Goal: Task Accomplishment & Management: Complete application form

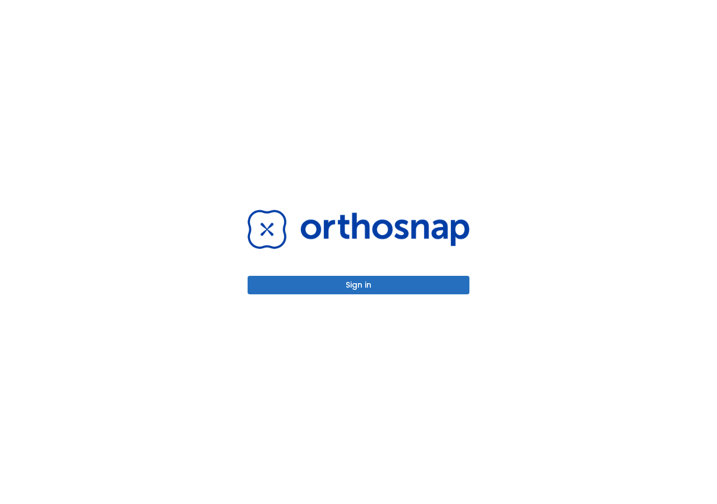
click at [447, 289] on button "Sign in" at bounding box center [359, 285] width 222 height 18
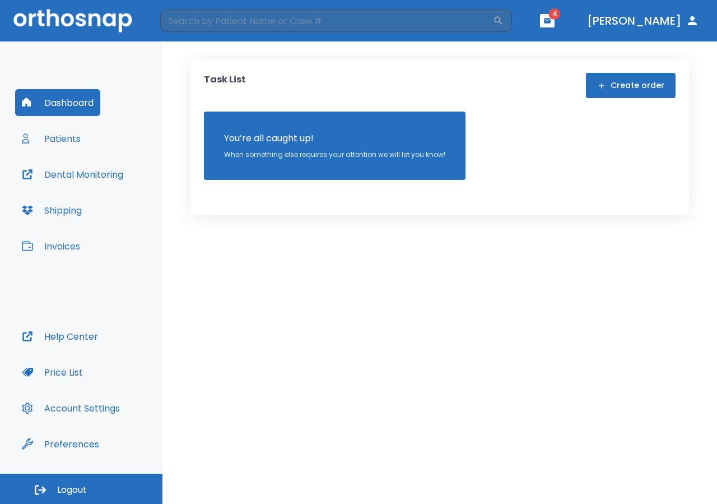
click at [551, 24] on icon "button" at bounding box center [548, 21] width 8 height 8
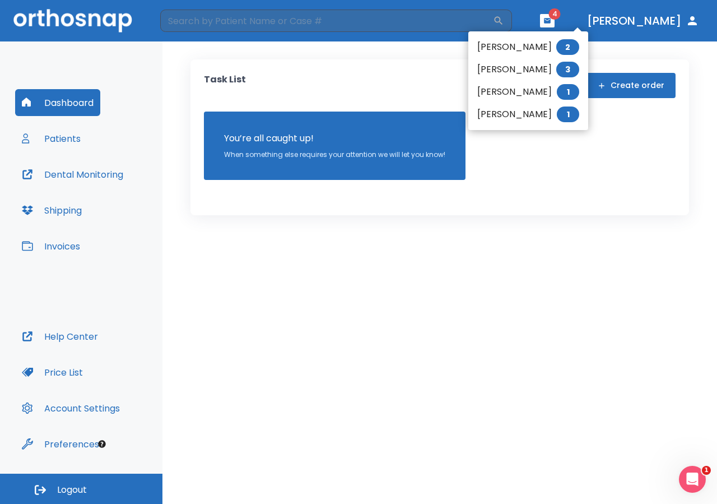
click at [68, 137] on div at bounding box center [358, 252] width 717 height 504
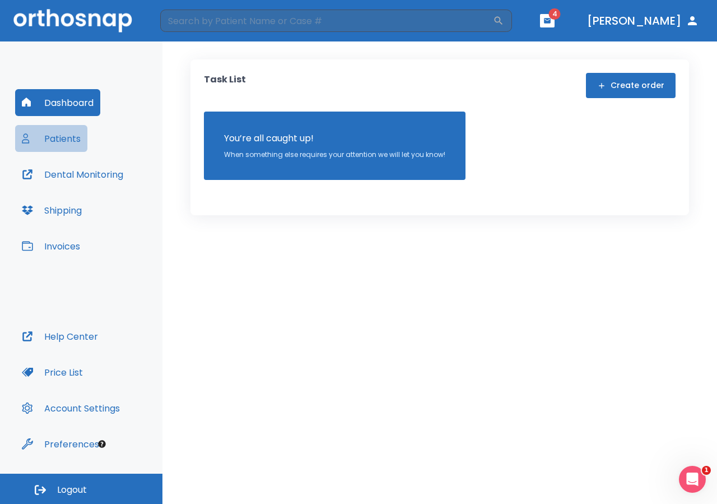
click at [60, 140] on button "Patients" at bounding box center [51, 138] width 72 height 27
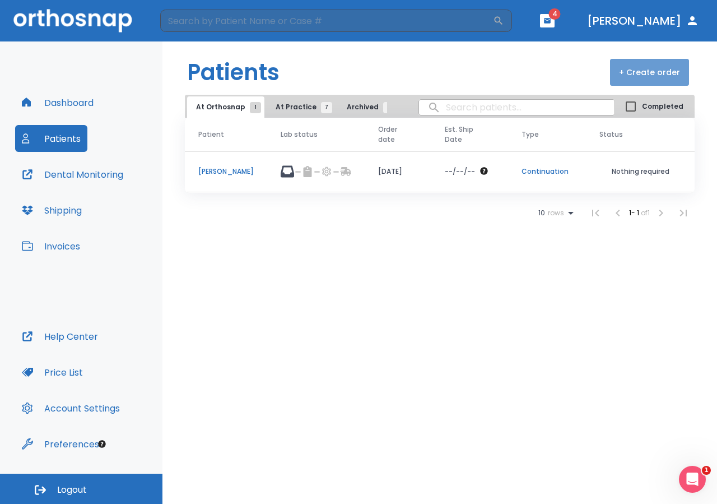
click at [653, 73] on button "+ Create order" at bounding box center [649, 72] width 79 height 27
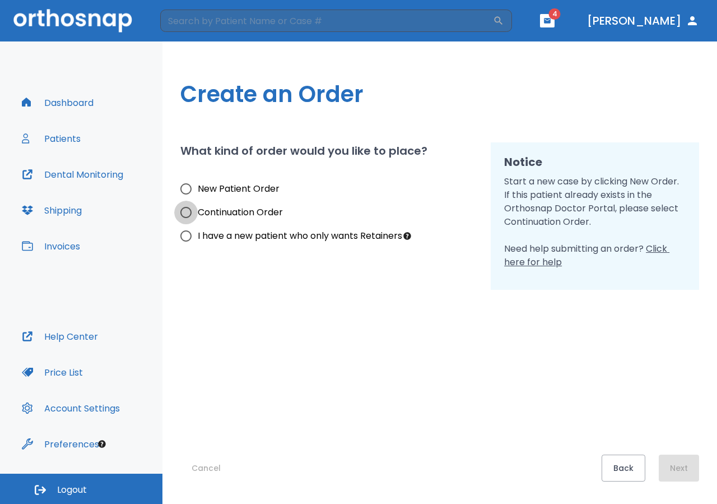
click at [183, 211] on input "Continuation Order" at bounding box center [186, 213] width 24 height 24
radio input "true"
click at [692, 474] on button "Next" at bounding box center [679, 467] width 40 height 27
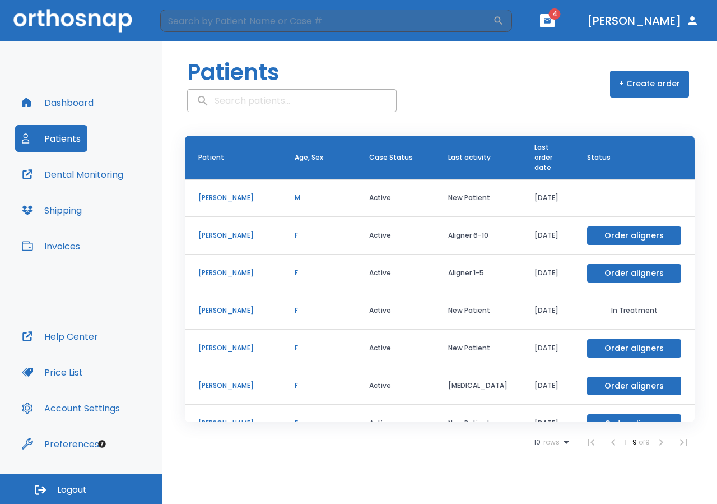
click at [250, 197] on p "[PERSON_NAME]" at bounding box center [232, 198] width 69 height 10
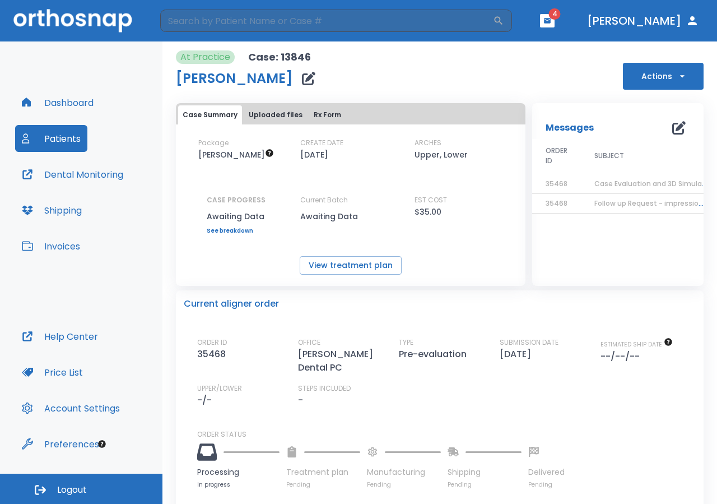
click at [75, 211] on button "Shipping" at bounding box center [51, 210] width 73 height 27
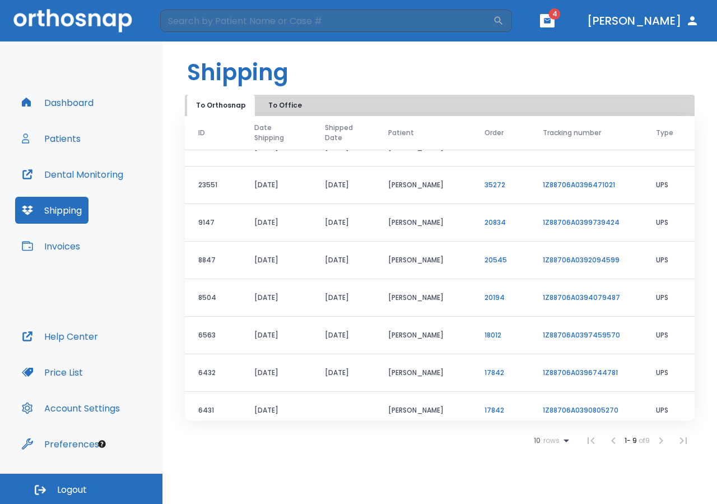
scroll to position [68, 0]
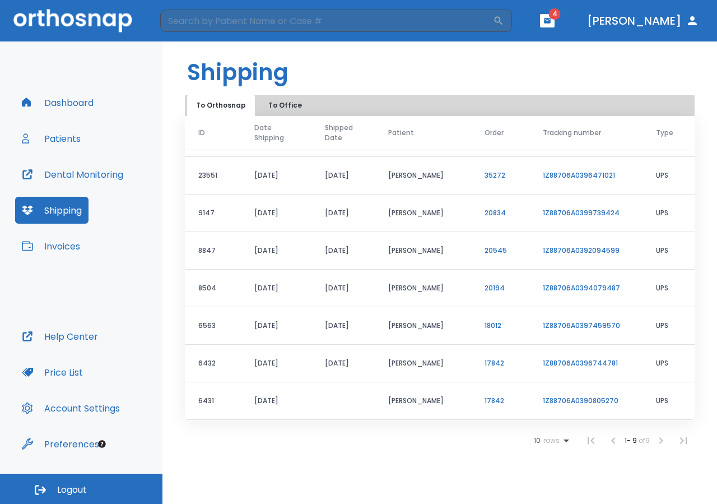
click at [72, 141] on button "Patients" at bounding box center [51, 138] width 72 height 27
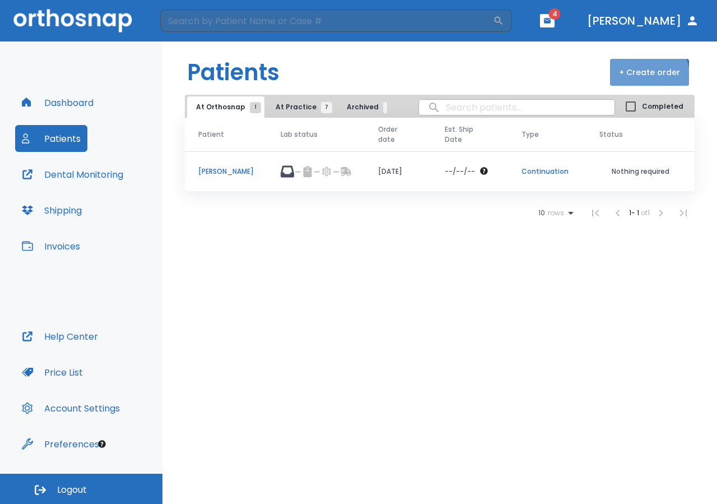
click at [642, 76] on button "+ Create order" at bounding box center [649, 72] width 79 height 27
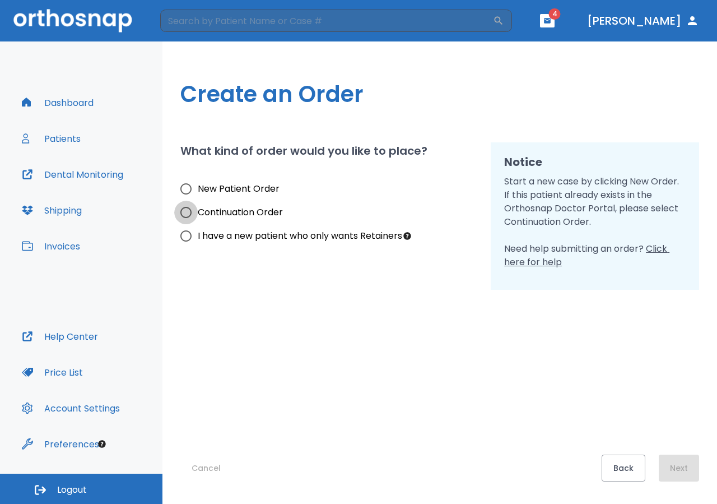
click at [191, 214] on input "Continuation Order" at bounding box center [186, 213] width 24 height 24
radio input "true"
click at [677, 463] on button "Next" at bounding box center [679, 467] width 40 height 27
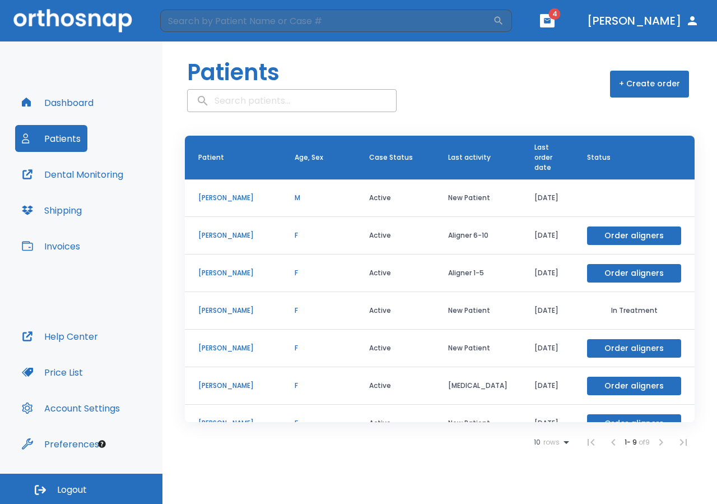
click at [235, 196] on p "[PERSON_NAME]" at bounding box center [232, 198] width 69 height 10
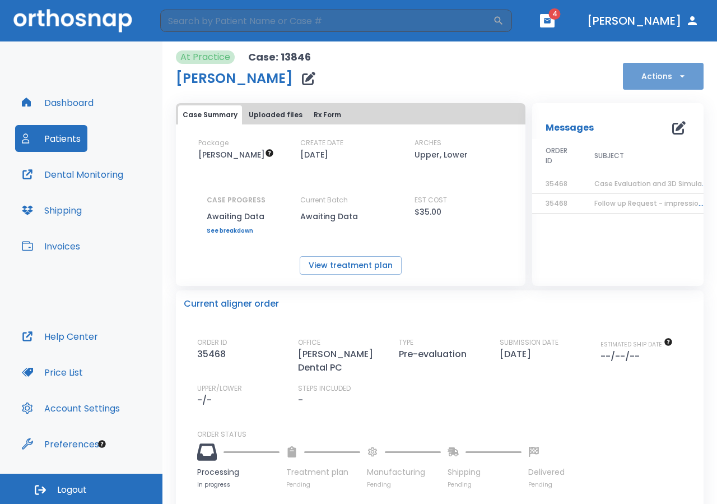
click at [645, 82] on button "Actions" at bounding box center [663, 76] width 81 height 27
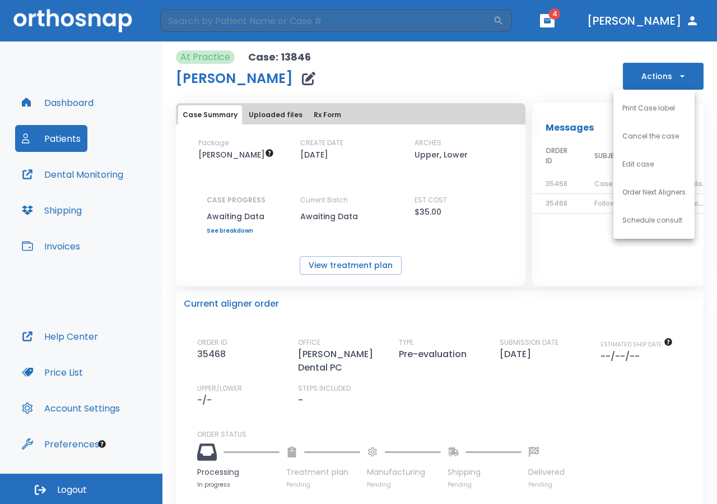
click at [347, 266] on div at bounding box center [358, 252] width 717 height 504
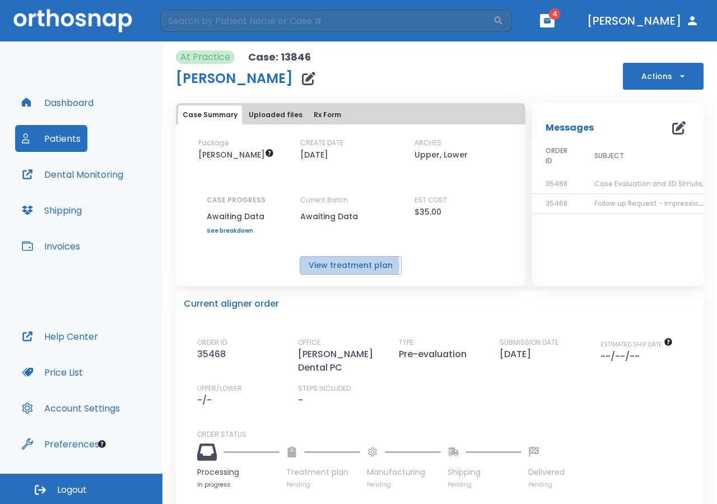
click at [347, 266] on button "View treatment plan" at bounding box center [351, 265] width 102 height 18
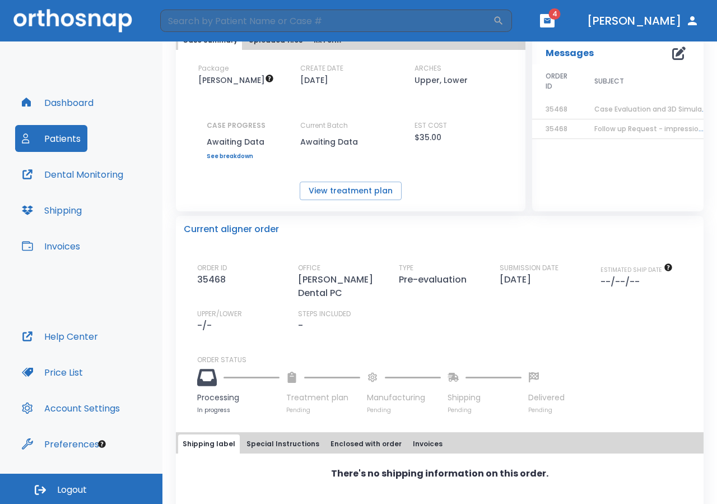
scroll to position [86, 0]
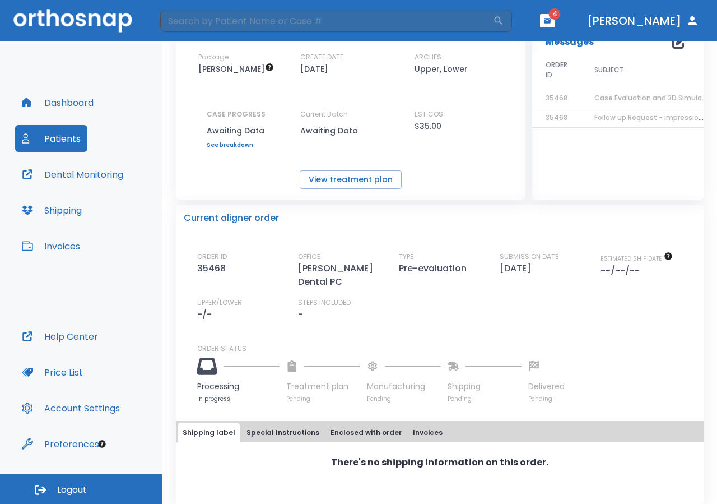
click at [238, 149] on div "Package [PERSON_NAME] CREATE DATE [DATE] ARCHES Upper, Lower CASE PROGRESS Awai…" at bounding box center [351, 120] width 350 height 137
click at [235, 146] on link "See breakdown" at bounding box center [236, 145] width 59 height 7
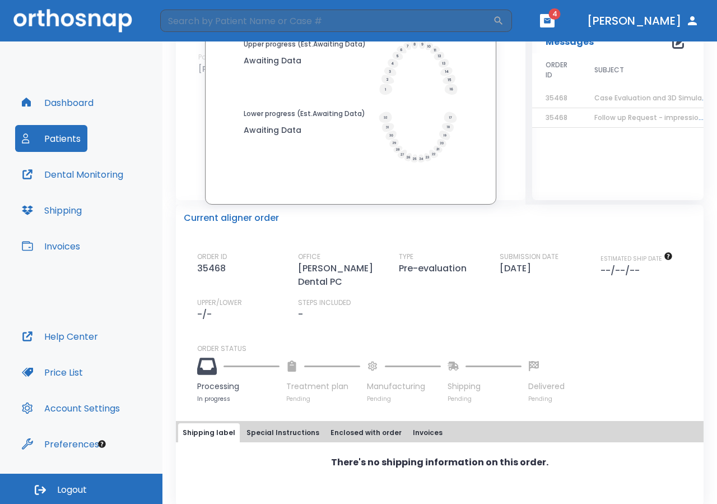
scroll to position [0, 0]
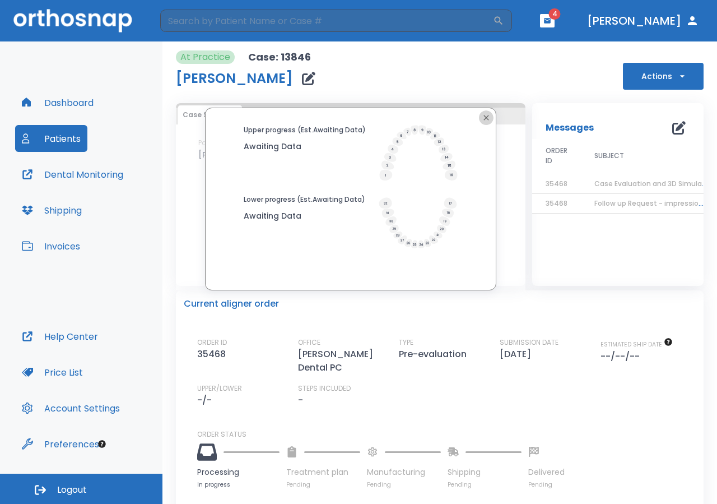
click at [482, 117] on icon "button" at bounding box center [486, 117] width 9 height 9
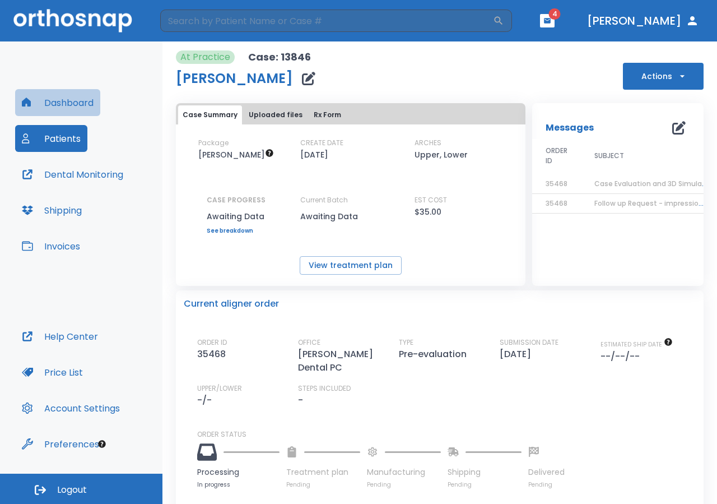
click at [71, 105] on button "Dashboard" at bounding box center [57, 102] width 85 height 27
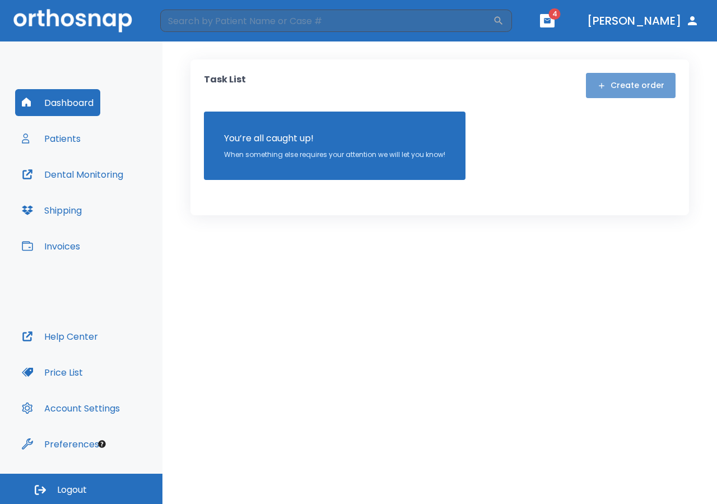
click at [656, 93] on button "Create order" at bounding box center [631, 85] width 90 height 25
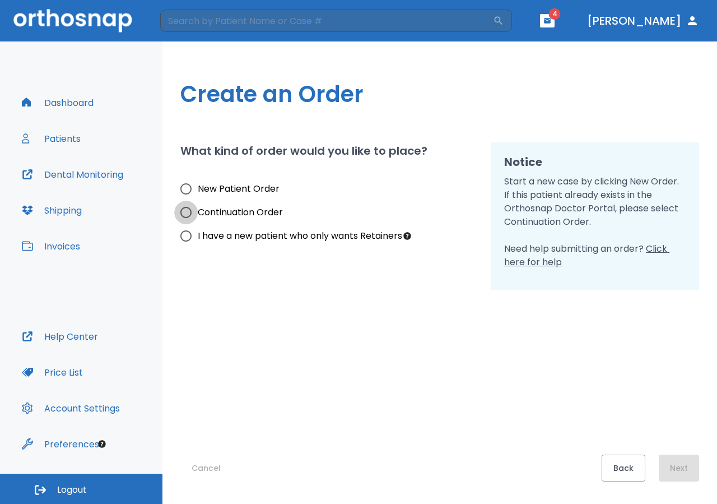
click at [183, 212] on input "Continuation Order" at bounding box center [186, 213] width 24 height 24
radio input "true"
click at [686, 467] on button "Next" at bounding box center [679, 467] width 40 height 27
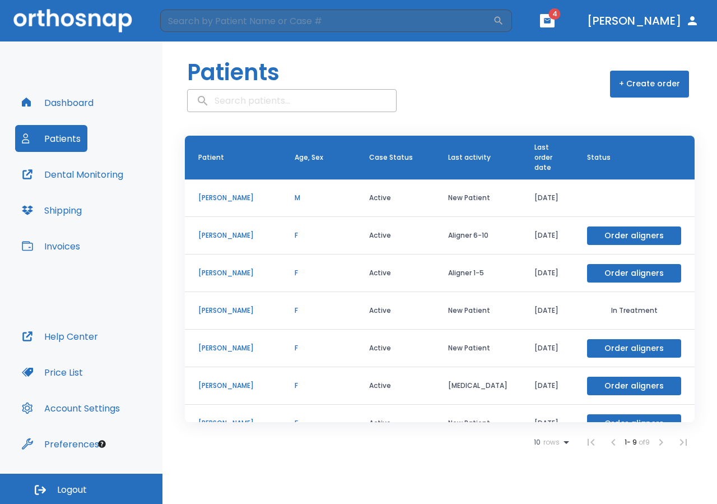
click at [237, 201] on p "[PERSON_NAME]" at bounding box center [232, 198] width 69 height 10
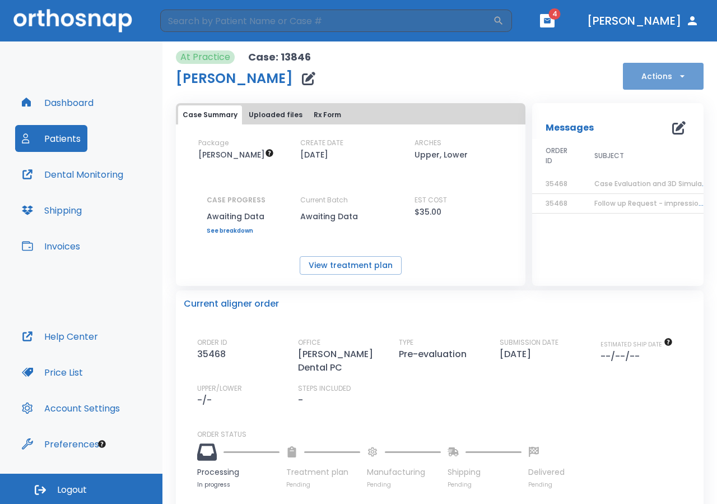
click at [658, 69] on button "Actions" at bounding box center [663, 76] width 81 height 27
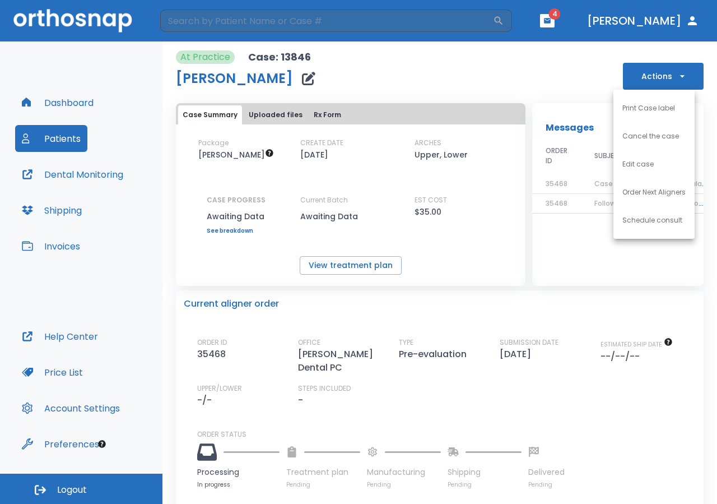
click at [653, 109] on p "Print Case label" at bounding box center [649, 108] width 53 height 10
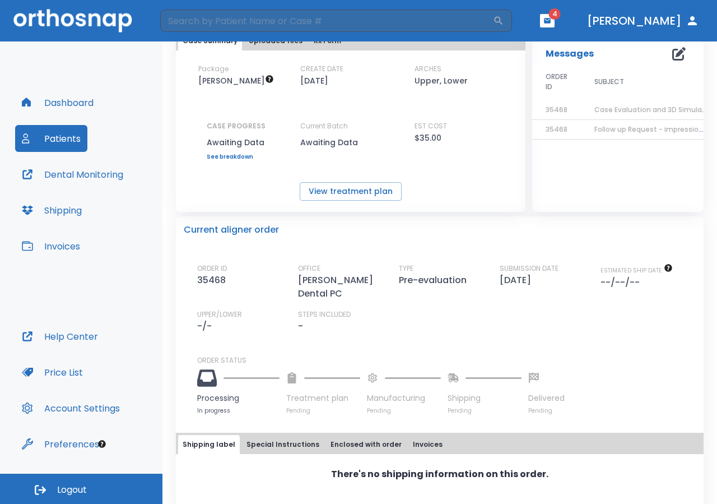
scroll to position [86, 0]
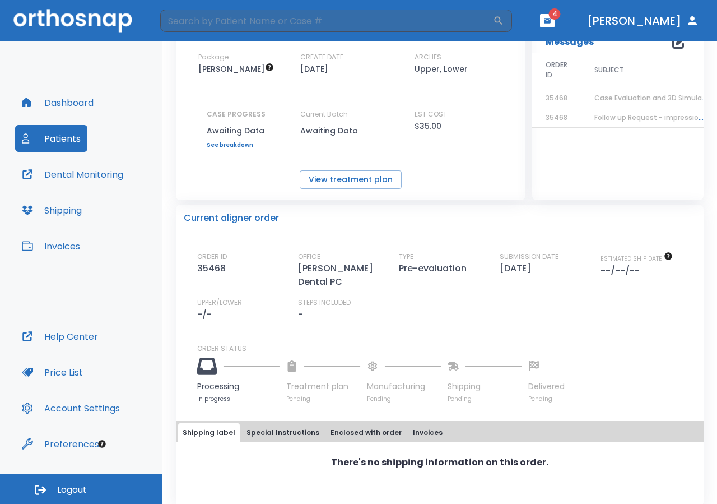
click at [309, 467] on div "There's no shipping information on this order." at bounding box center [440, 469] width 528 height 54
click at [212, 424] on button "Shipping label" at bounding box center [209, 432] width 62 height 19
click at [550, 470] on div "There's no shipping information on this order." at bounding box center [440, 469] width 528 height 54
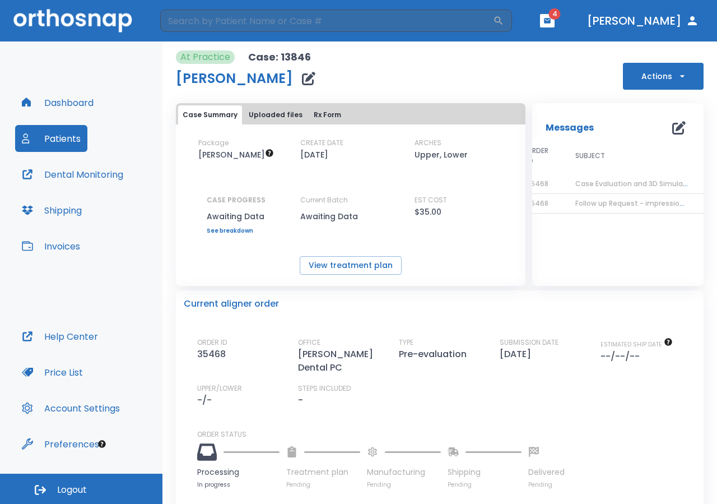
scroll to position [0, 0]
click at [643, 205] on span "Follow up Request - impressions not yet received" at bounding box center [680, 203] width 171 height 10
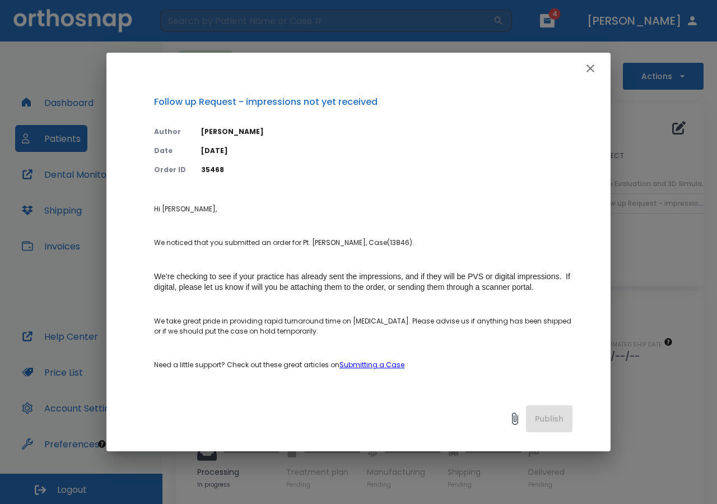
click at [588, 66] on icon "button" at bounding box center [591, 68] width 8 height 8
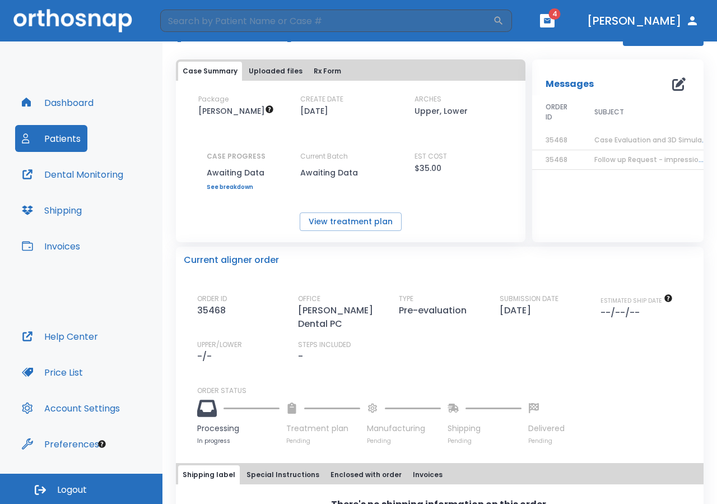
scroll to position [86, 0]
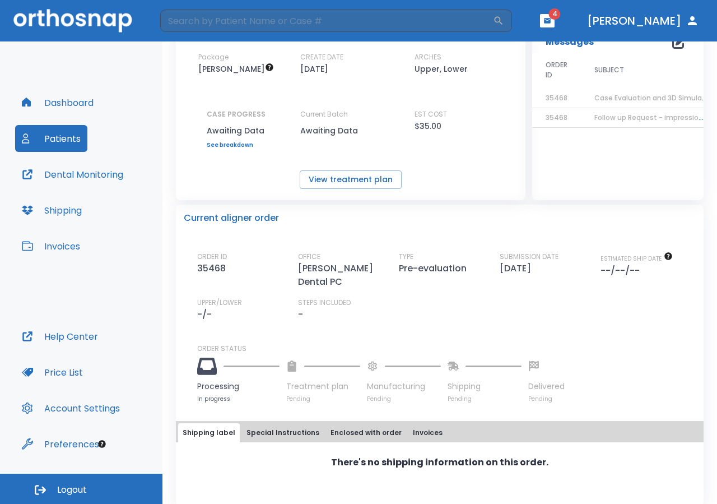
click at [474, 470] on div "There's no shipping information on this order." at bounding box center [440, 469] width 528 height 54
click at [480, 472] on div "There's no shipping information on this order." at bounding box center [440, 469] width 528 height 54
click at [486, 478] on div "There's no shipping information on this order." at bounding box center [440, 469] width 528 height 54
click at [487, 478] on div "There's no shipping information on this order." at bounding box center [440, 469] width 528 height 54
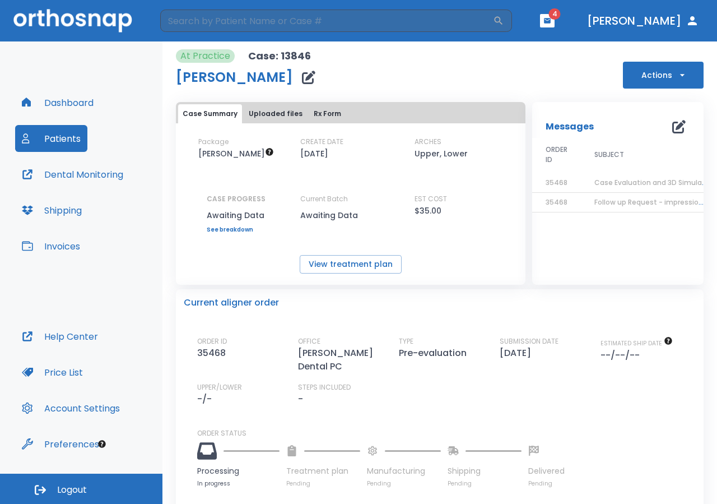
scroll to position [0, 0]
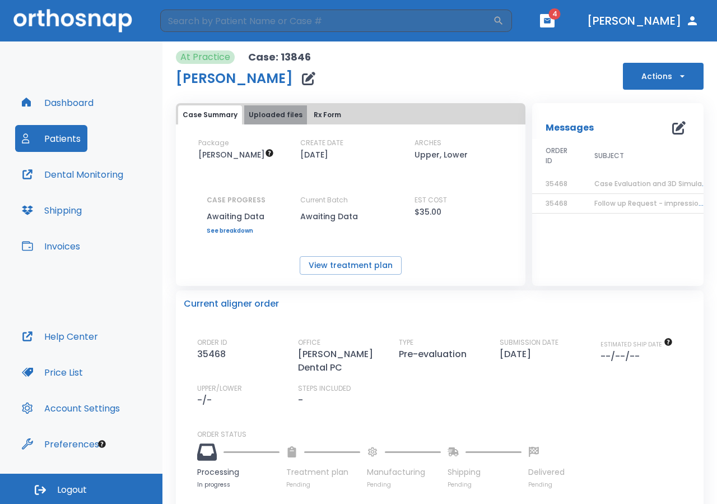
click at [278, 114] on button "Uploaded files" at bounding box center [275, 114] width 63 height 19
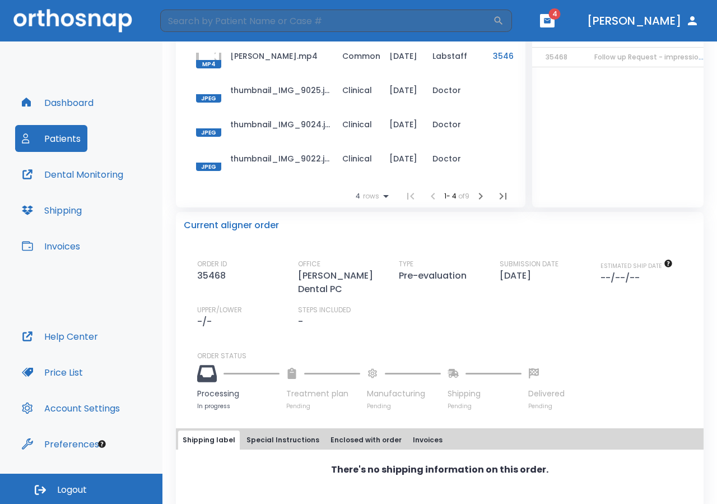
scroll to position [154, 0]
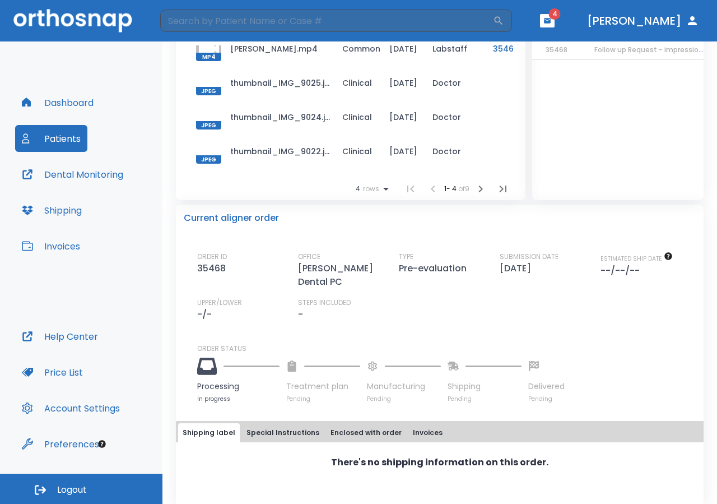
click at [289, 481] on div "There's no shipping information on this order." at bounding box center [440, 469] width 528 height 54
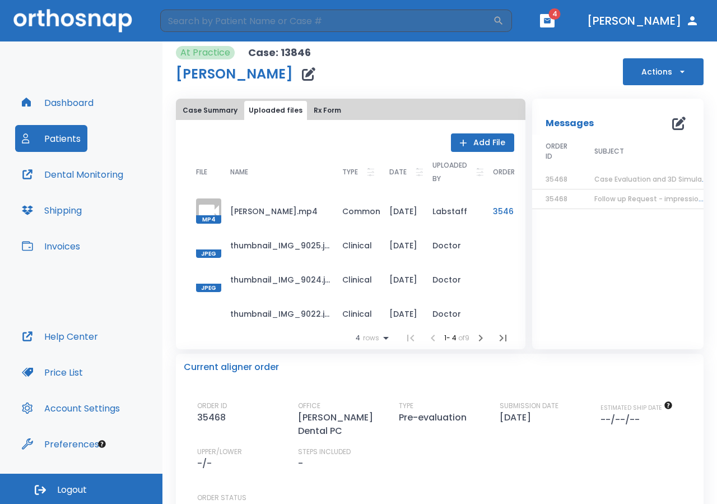
scroll to position [2, 0]
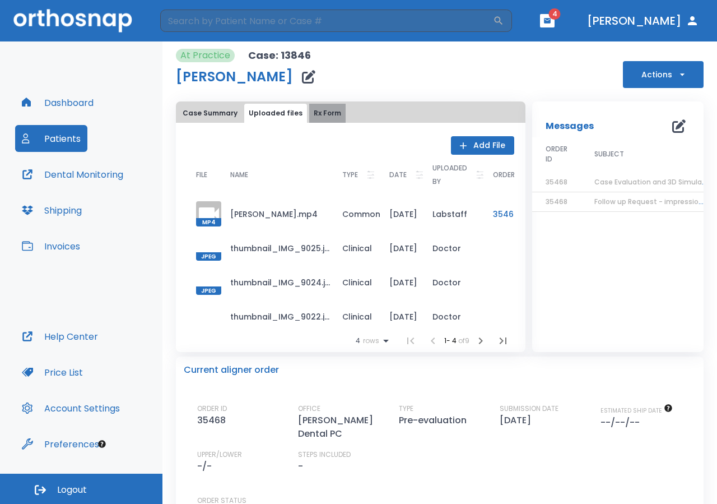
click at [325, 114] on button "Rx Form" at bounding box center [327, 113] width 36 height 19
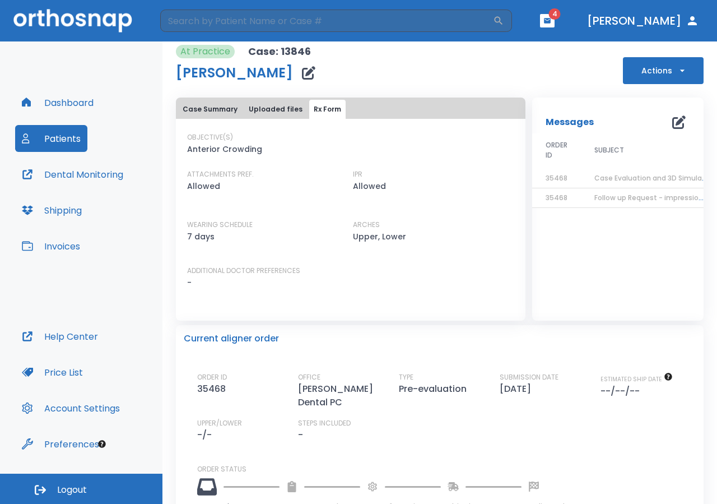
scroll to position [0, 0]
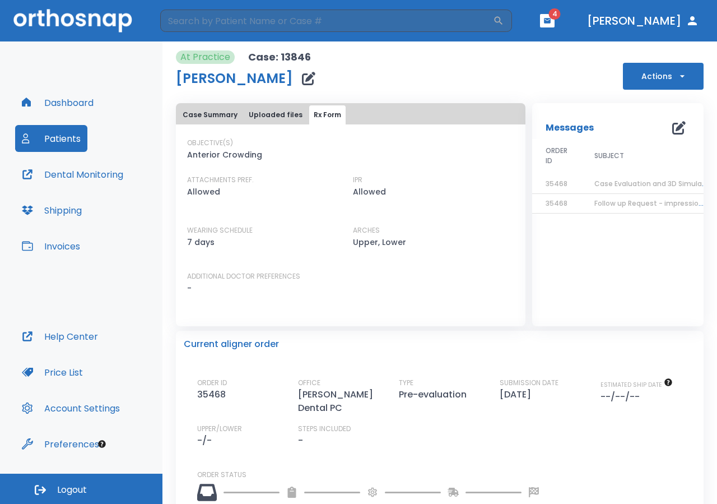
click at [231, 391] on div "ORDER ID 35468" at bounding box center [244, 396] width 95 height 37
click at [526, 73] on div "At Practice Case: 13846 [PERSON_NAME] Actions" at bounding box center [440, 69] width 528 height 39
click at [689, 22] on icon "button" at bounding box center [692, 20] width 13 height 13
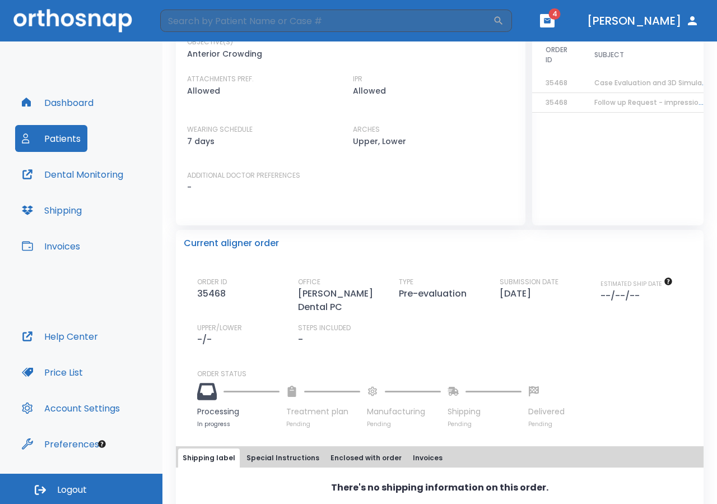
scroll to position [126, 0]
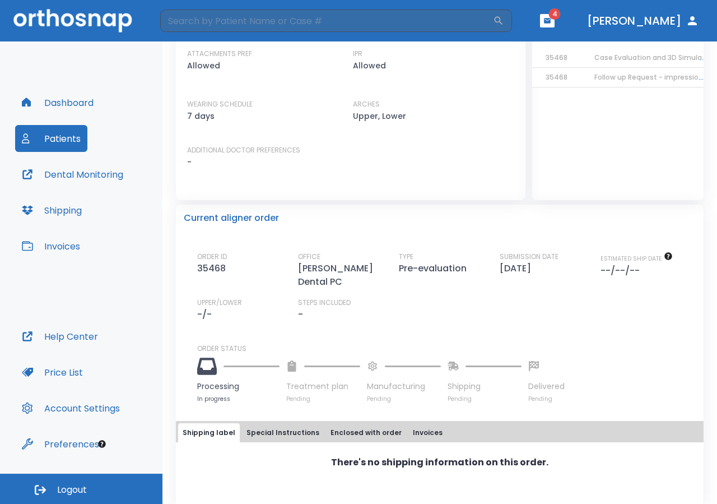
click at [97, 178] on button "Dental Monitoring" at bounding box center [72, 174] width 115 height 27
click at [75, 212] on button "Shipping" at bounding box center [51, 210] width 73 height 27
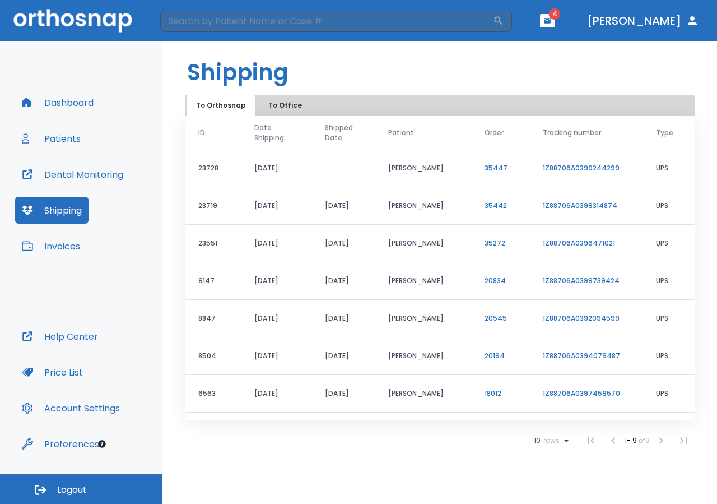
scroll to position [68, 0]
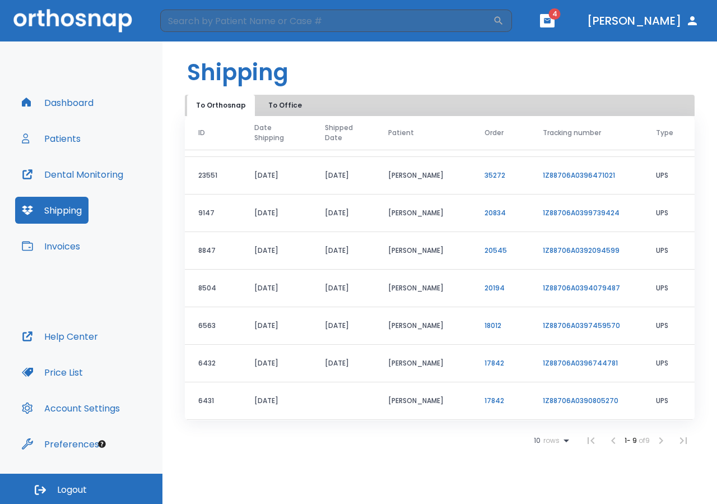
click at [75, 247] on button "Invoices" at bounding box center [51, 246] width 72 height 27
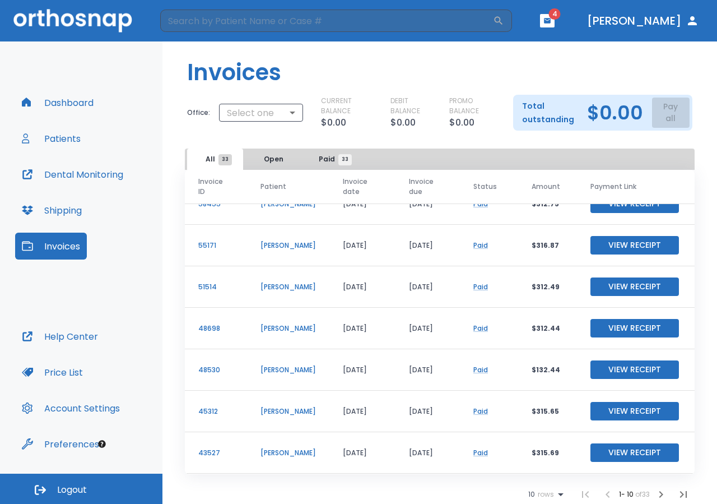
scroll to position [2, 0]
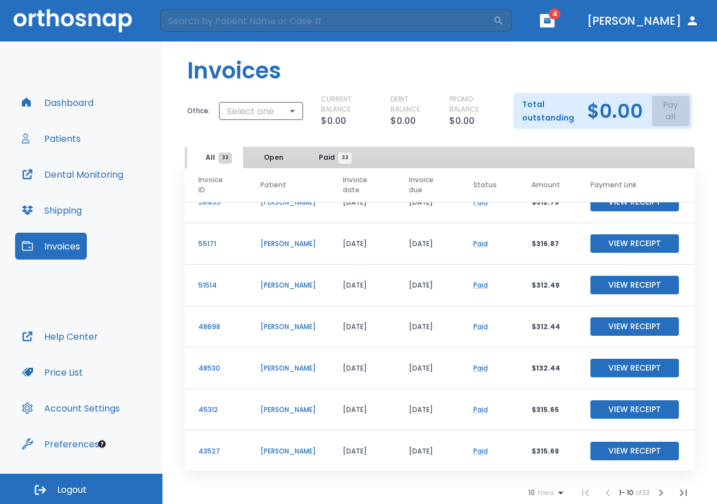
click at [63, 337] on button "Help Center" at bounding box center [60, 336] width 90 height 27
click at [59, 139] on button "Patients" at bounding box center [51, 138] width 72 height 27
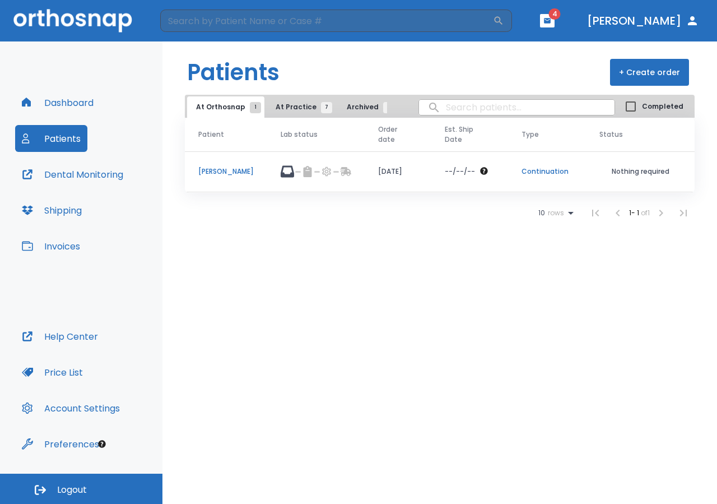
click at [654, 75] on button "+ Create order" at bounding box center [649, 72] width 79 height 27
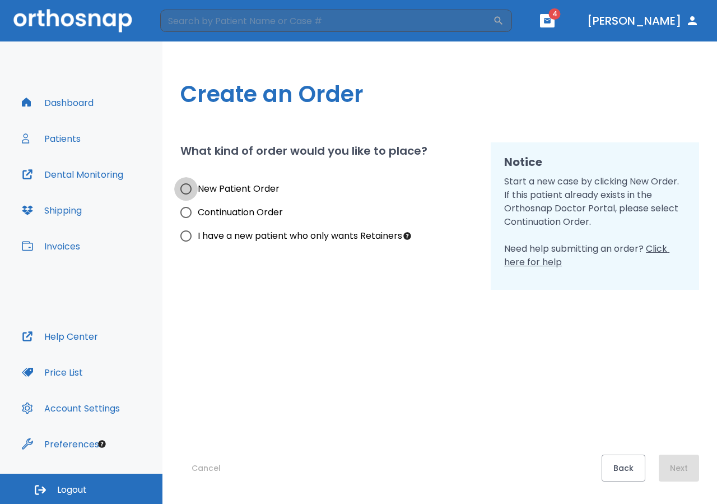
click at [189, 189] on input "New Patient Order" at bounding box center [186, 189] width 24 height 24
radio input "true"
click at [676, 468] on button "Next" at bounding box center [679, 467] width 40 height 27
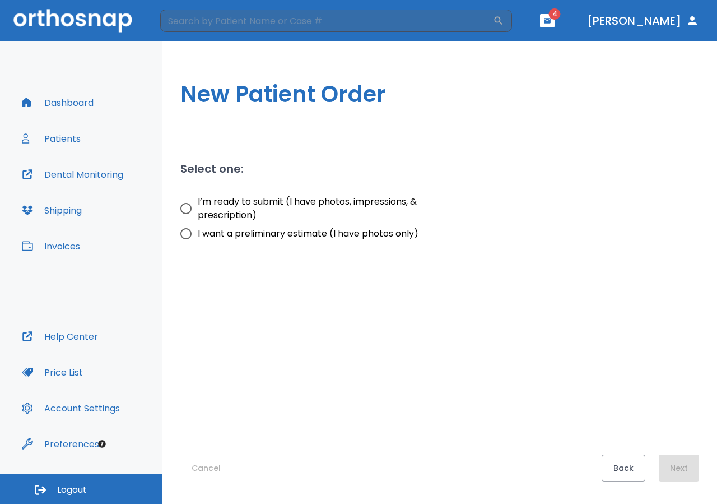
click at [188, 209] on input "I’m ready to submit (I have photos, impressions, & prescription)" at bounding box center [186, 209] width 24 height 24
radio input "true"
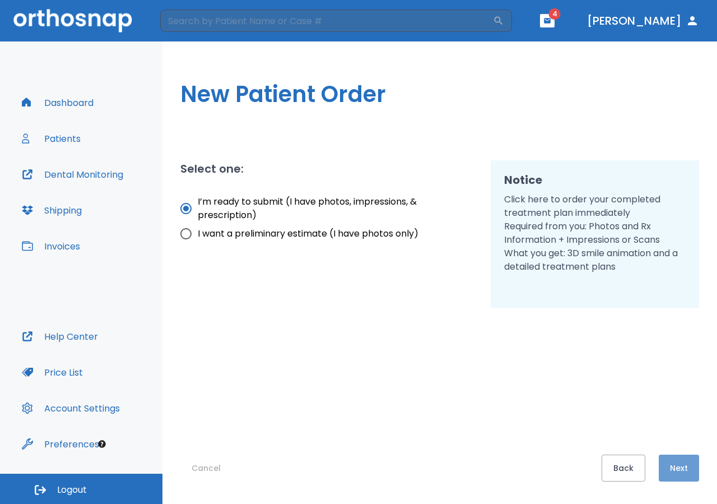
click at [684, 470] on button "Next" at bounding box center [679, 467] width 40 height 27
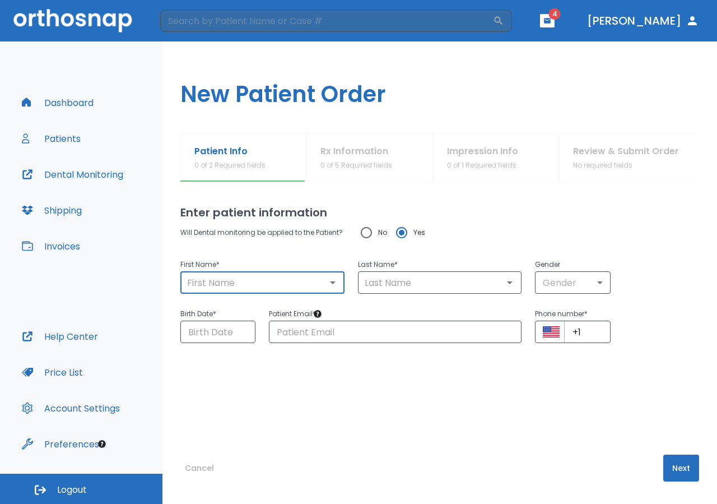
click at [267, 280] on input "text" at bounding box center [262, 283] width 157 height 16
type input "ARICIDES"
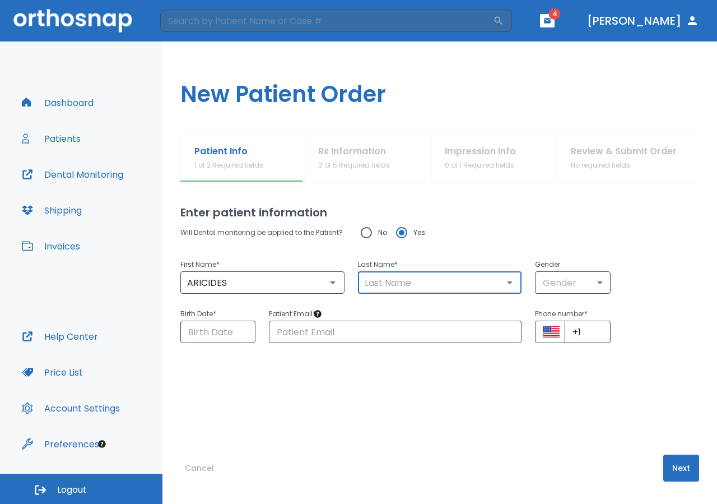
click at [401, 284] on input "text" at bounding box center [439, 283] width 157 height 16
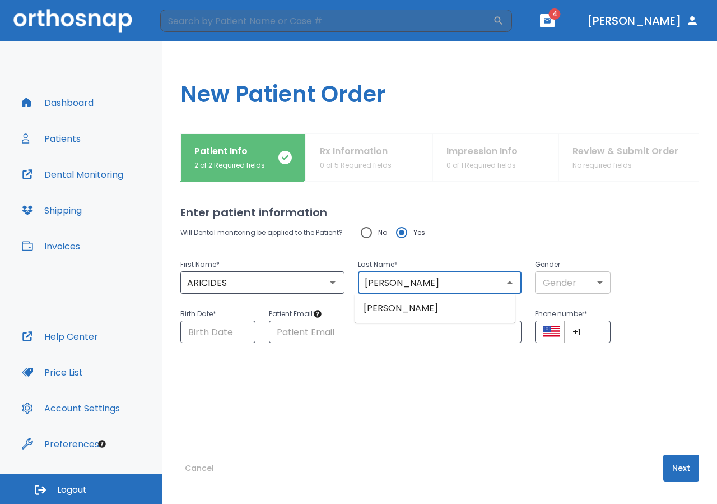
type input "[PERSON_NAME]"
click at [544, 285] on body "​ 4 [PERSON_NAME] Dashboard Patients Dental Monitoring Shipping Invoices Help C…" at bounding box center [358, 252] width 717 height 504
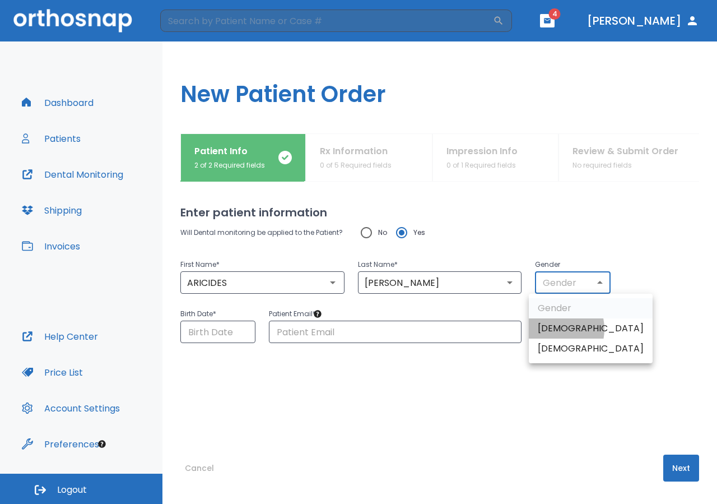
click at [551, 329] on li "[DEMOGRAPHIC_DATA]" at bounding box center [591, 328] width 124 height 20
type input "1"
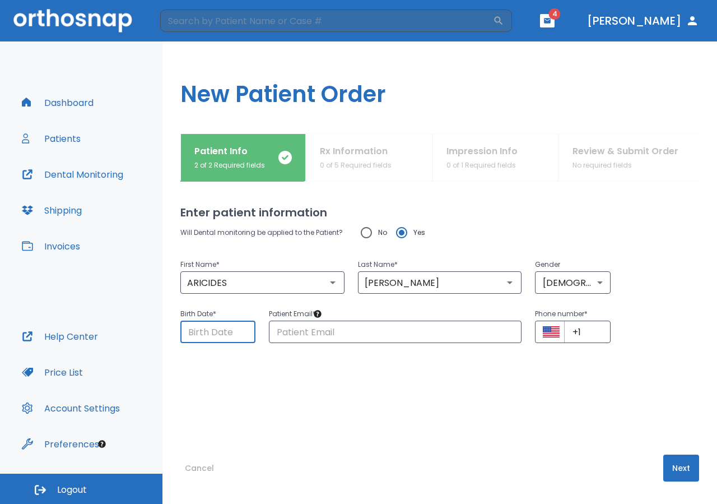
click at [208, 333] on input "Choose date" at bounding box center [217, 332] width 75 height 22
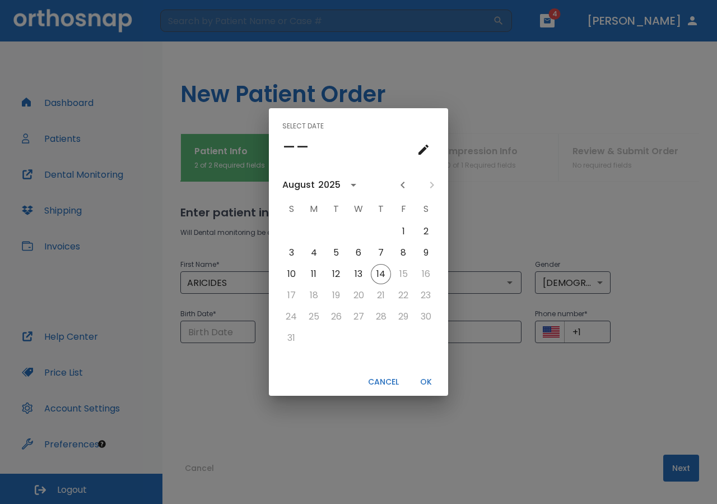
click at [347, 187] on icon "calendar view is open, switch to year view" at bounding box center [353, 184] width 13 height 13
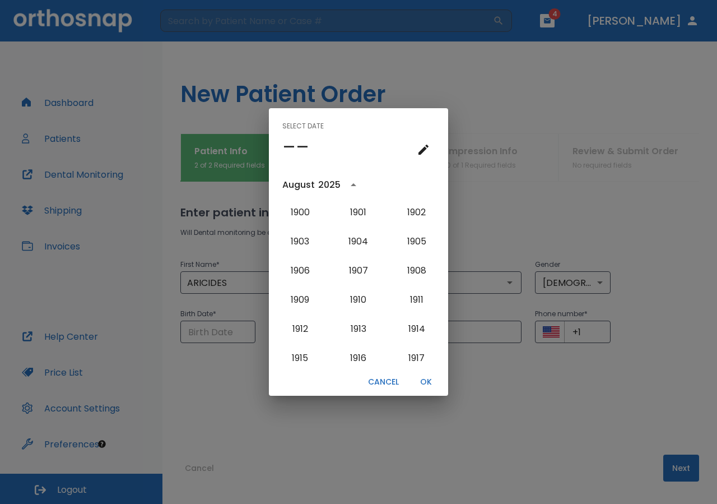
scroll to position [1124, 0]
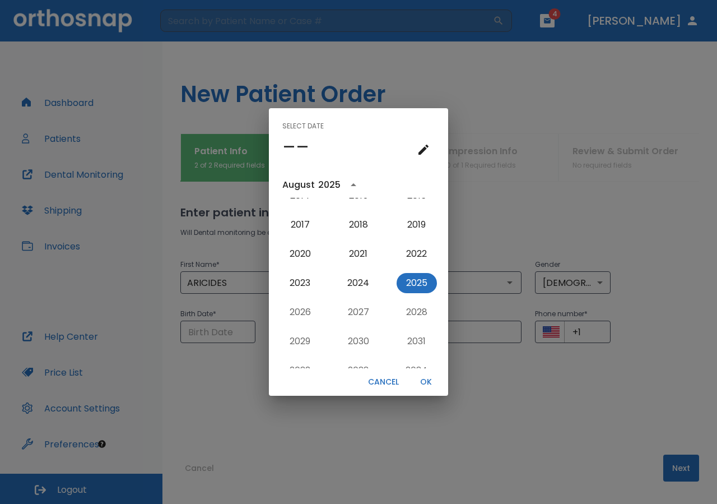
click at [302, 187] on div "August" at bounding box center [298, 184] width 32 height 13
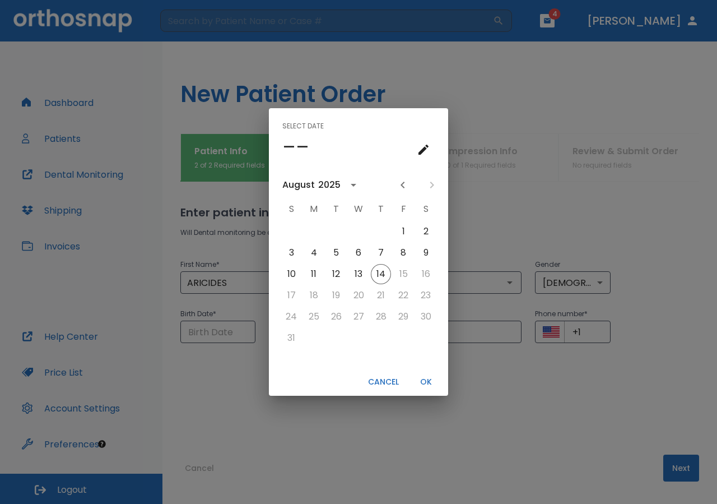
click at [302, 187] on div "August" at bounding box center [298, 184] width 32 height 13
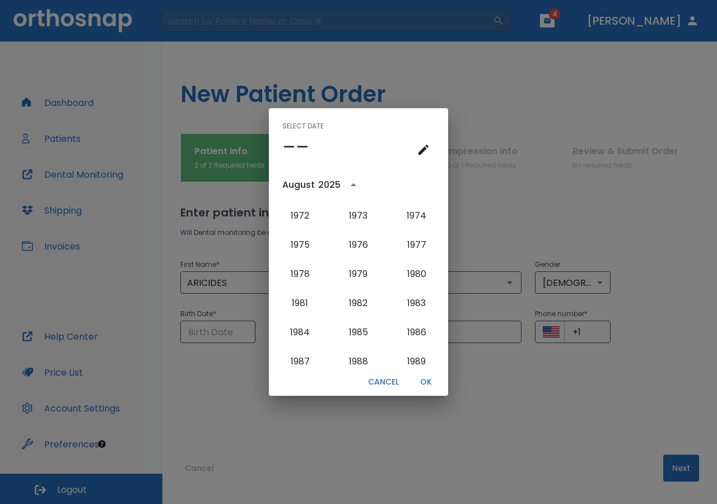
scroll to position [660, 0]
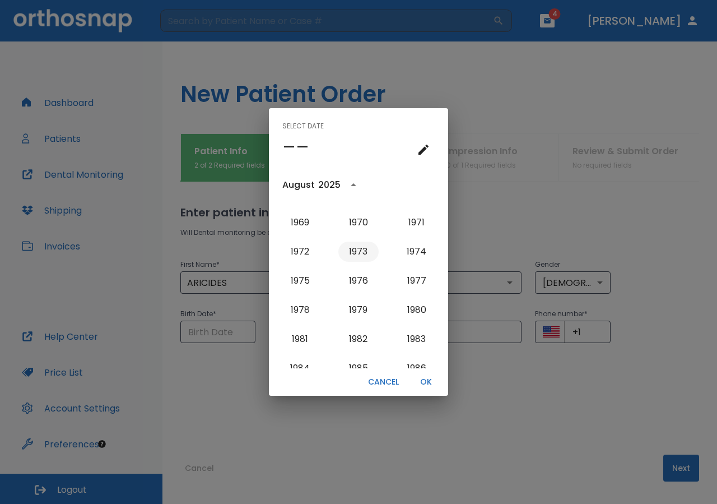
click at [360, 254] on button "1973" at bounding box center [358, 251] width 40 height 20
type input "[DATE]"
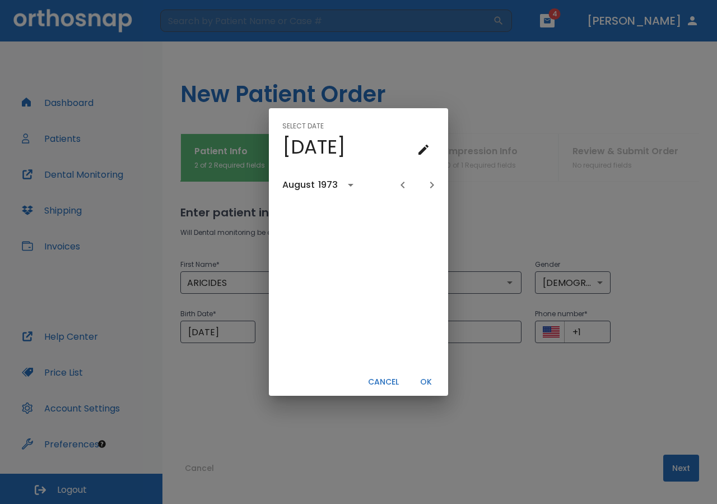
scroll to position [0, 0]
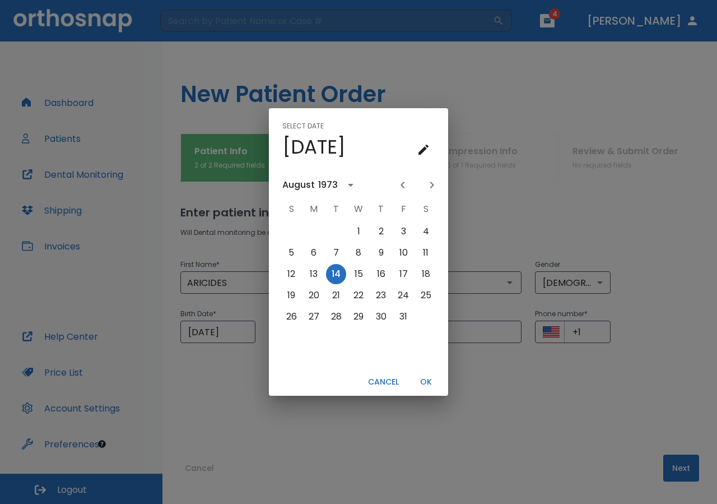
click at [308, 184] on div "August" at bounding box center [298, 184] width 32 height 13
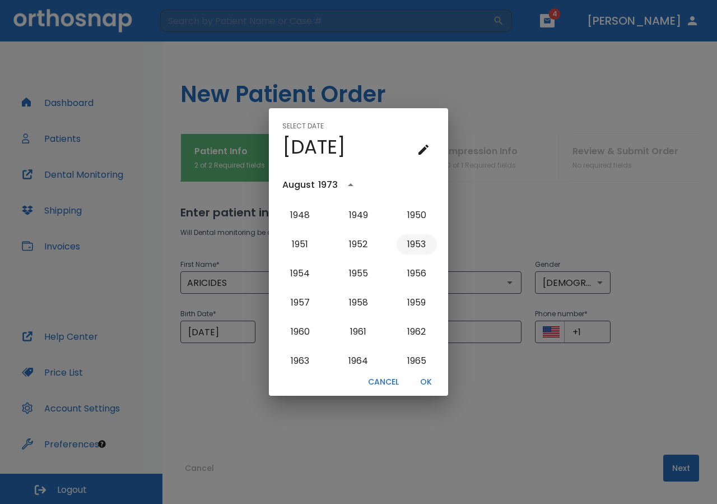
scroll to position [461, 0]
click at [425, 378] on button "OK" at bounding box center [426, 382] width 36 height 18
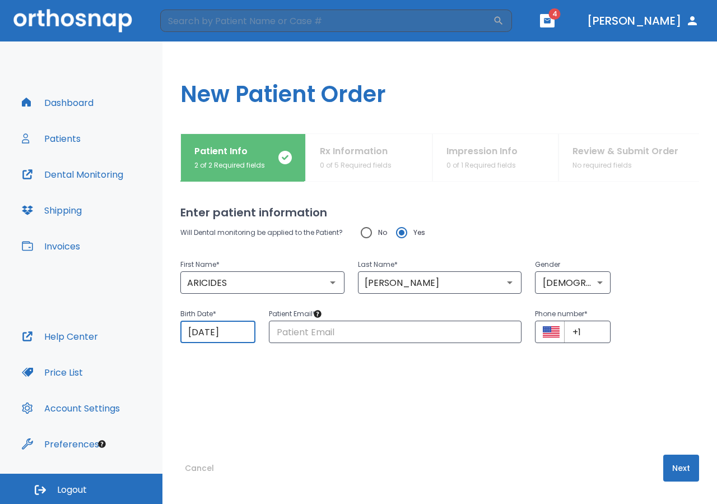
click at [198, 329] on input "[DATE]" at bounding box center [217, 332] width 75 height 22
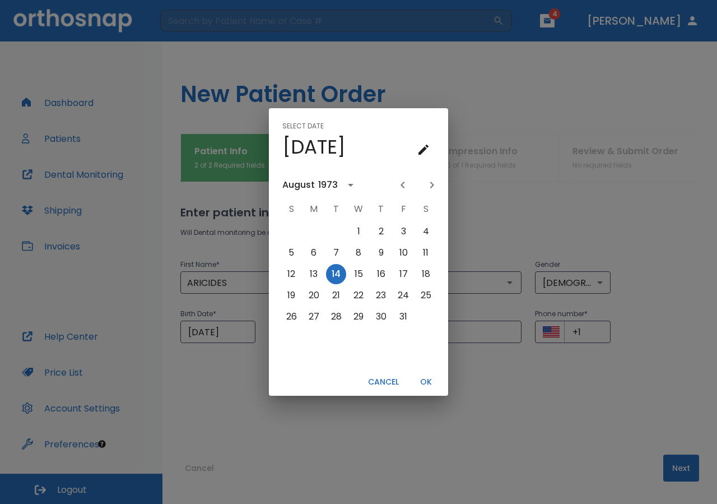
click at [299, 183] on div "August" at bounding box center [298, 184] width 32 height 13
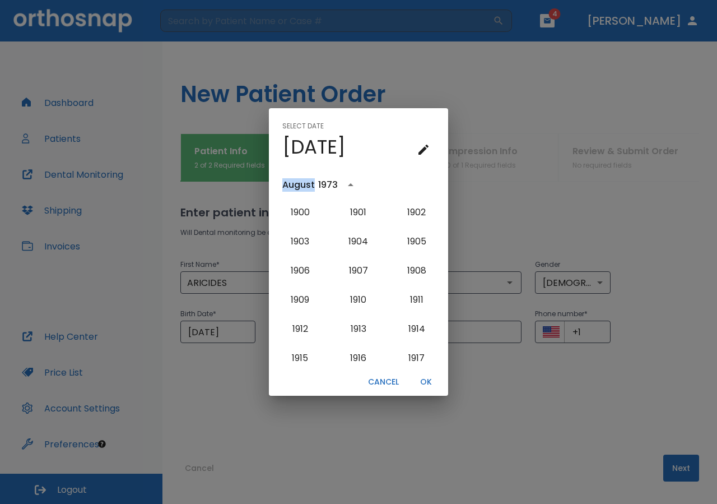
scroll to position [629, 0]
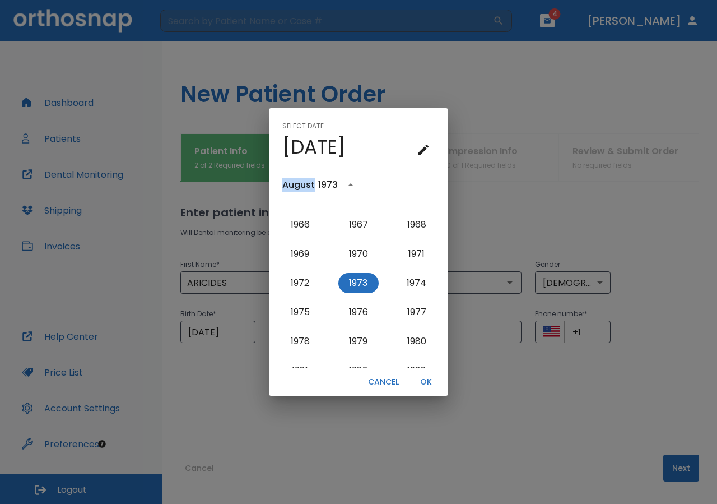
click at [299, 183] on div "August" at bounding box center [298, 184] width 32 height 13
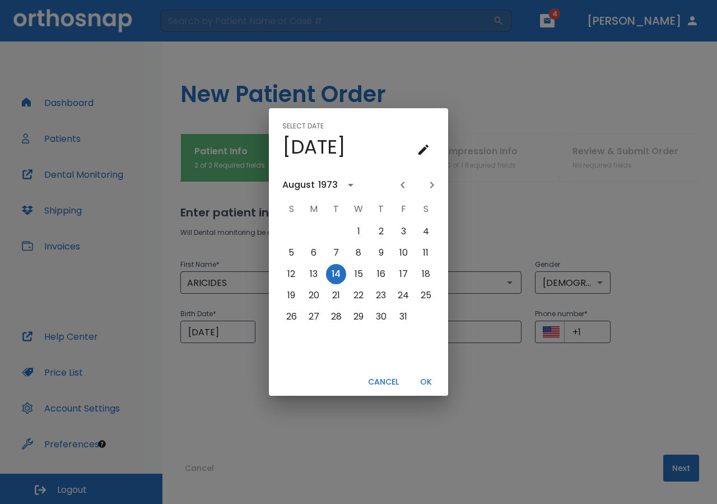
scroll to position [0, 0]
click at [299, 183] on div "August" at bounding box center [298, 184] width 32 height 13
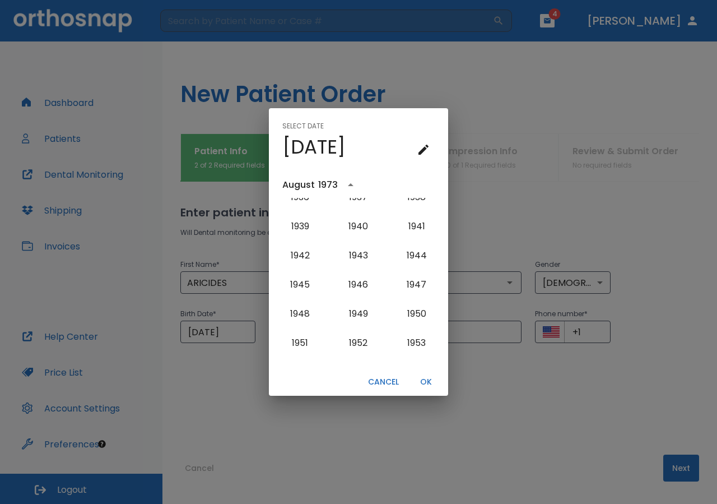
scroll to position [358, 0]
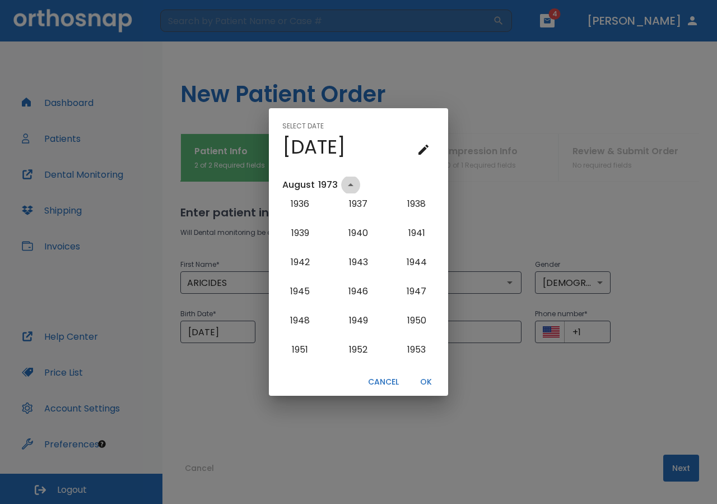
click at [350, 187] on icon "year view is open, switch to calendar view" at bounding box center [350, 184] width 13 height 13
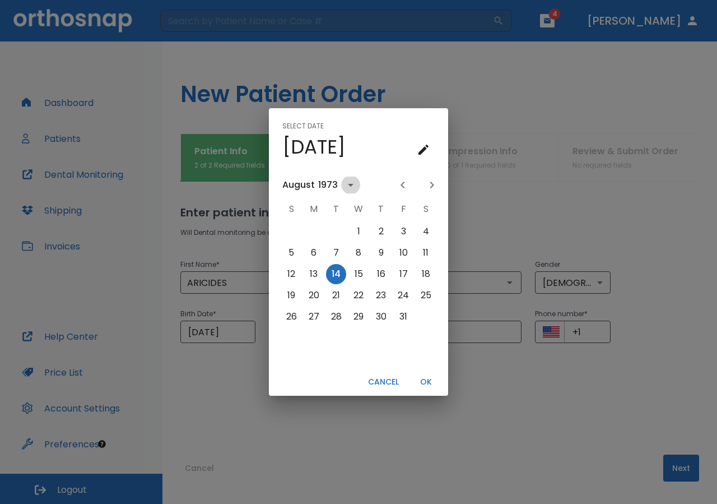
click at [350, 187] on icon "calendar view is open, switch to year view" at bounding box center [350, 184] width 13 height 13
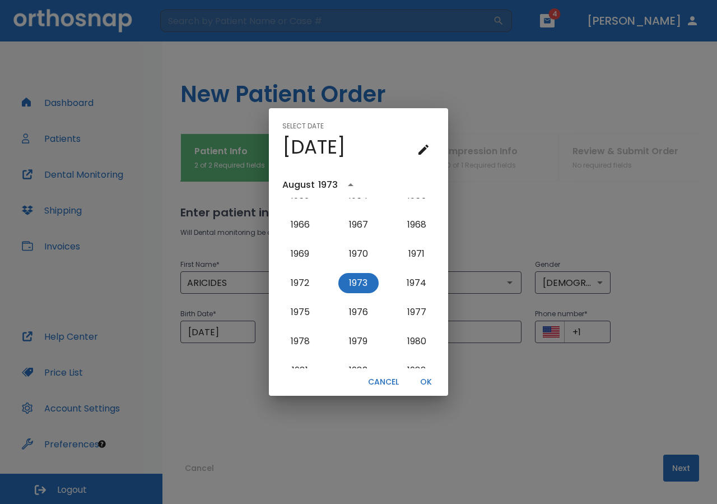
click at [350, 187] on icon "year view is open, switch to calendar view" at bounding box center [350, 184] width 13 height 13
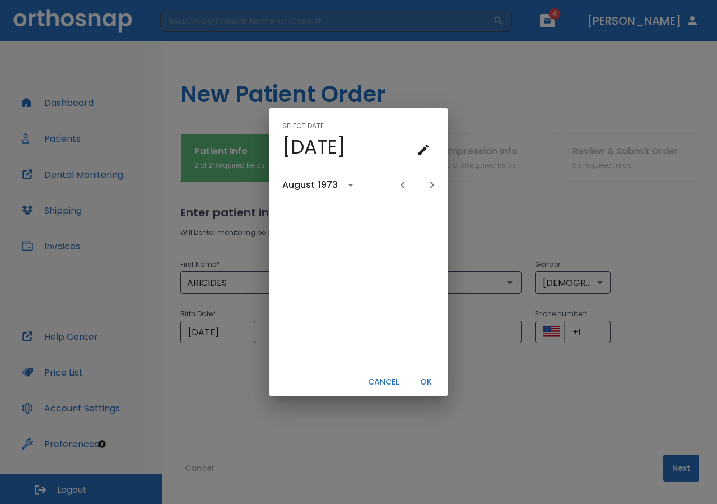
scroll to position [0, 0]
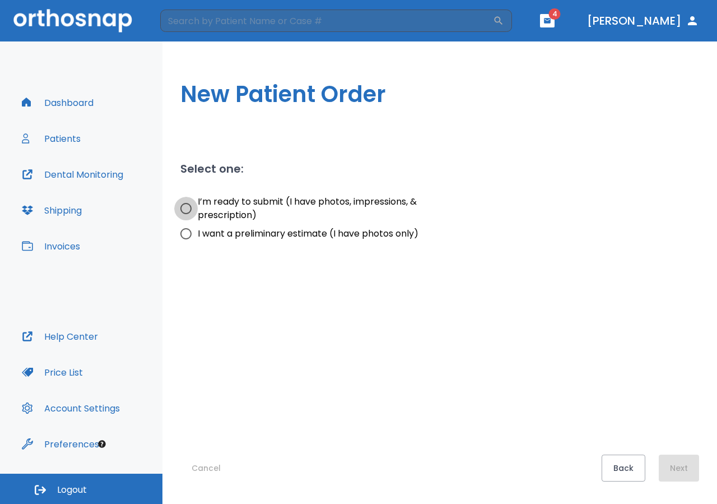
click at [189, 206] on input "I’m ready to submit (I have photos, impressions, & prescription)" at bounding box center [186, 209] width 24 height 24
radio input "true"
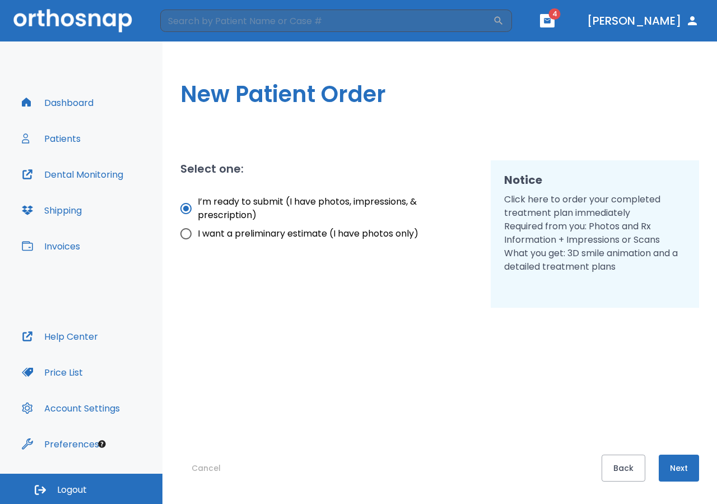
click at [684, 469] on button "Next" at bounding box center [679, 467] width 40 height 27
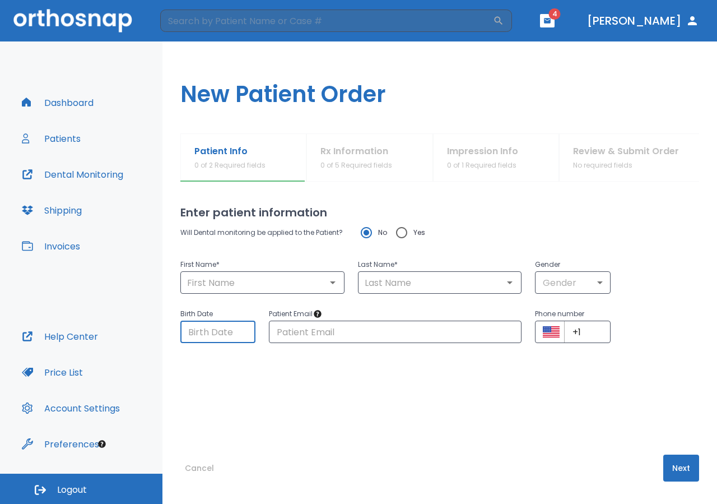
click at [206, 328] on input "Choose date" at bounding box center [217, 332] width 75 height 22
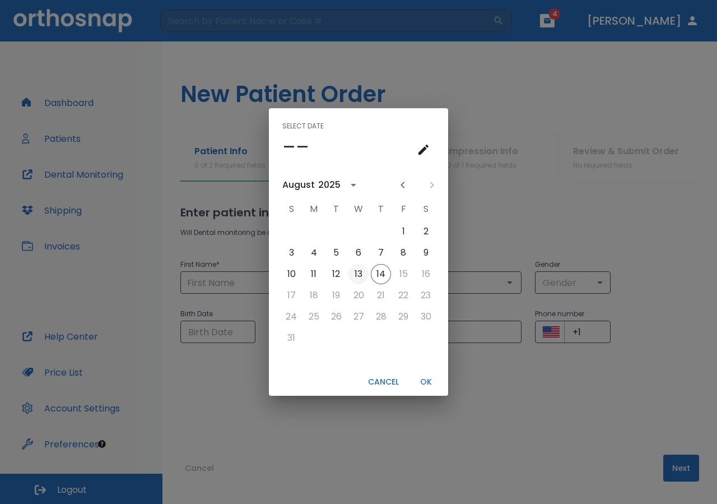
click at [359, 275] on button "13" at bounding box center [359, 274] width 20 height 20
click at [298, 182] on div "August" at bounding box center [298, 184] width 32 height 13
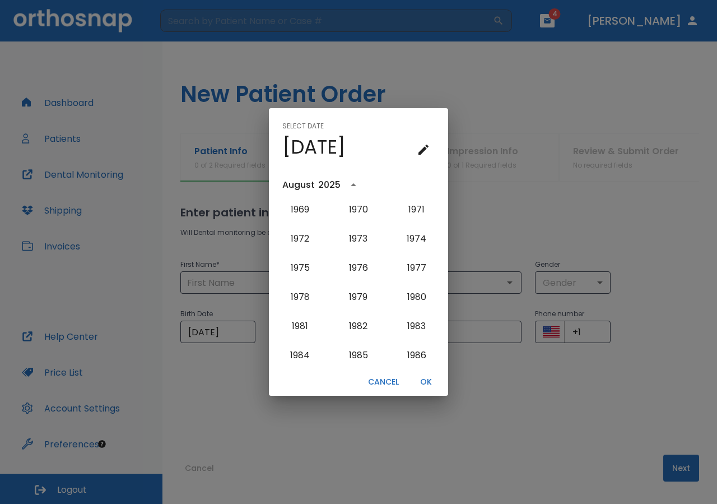
scroll to position [634, 0]
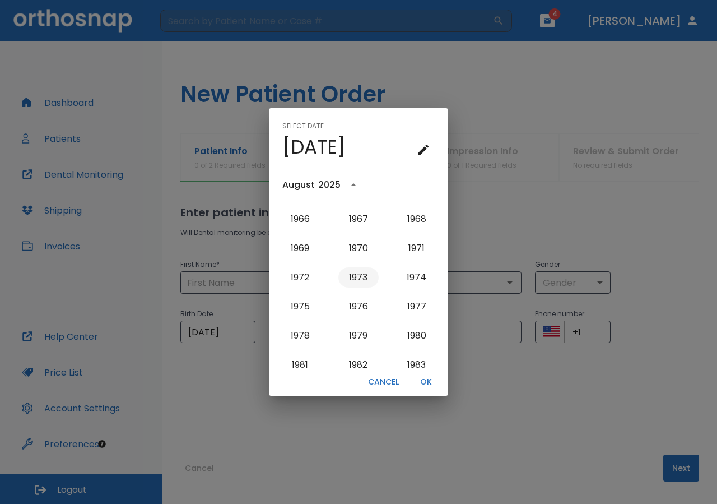
click at [359, 276] on button "1973" at bounding box center [358, 277] width 40 height 20
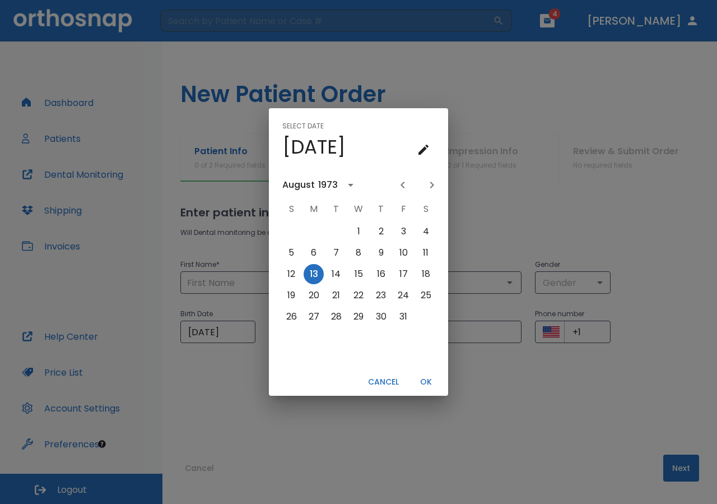
click at [424, 384] on button "OK" at bounding box center [426, 382] width 36 height 18
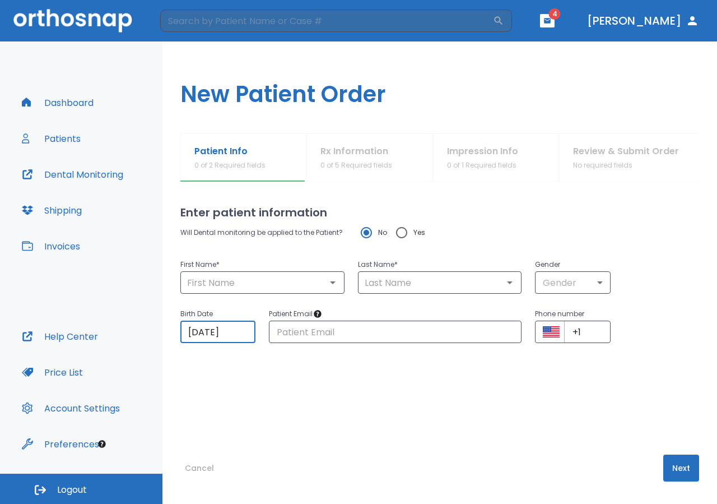
click at [191, 338] on input "[DATE]" at bounding box center [217, 332] width 75 height 22
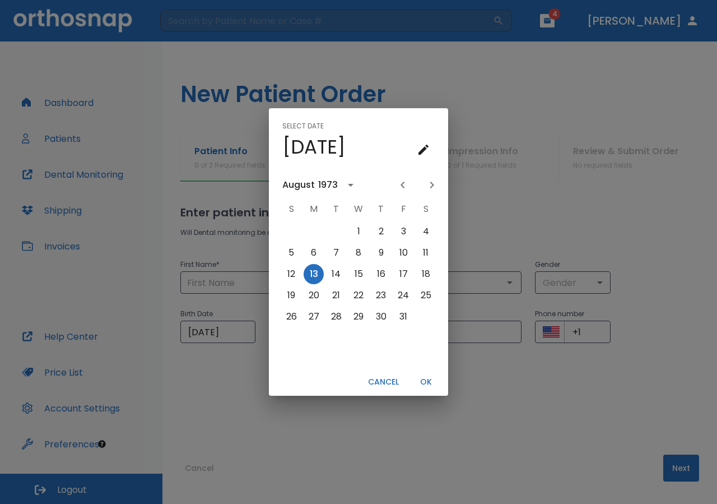
click at [293, 188] on div "August" at bounding box center [298, 184] width 32 height 13
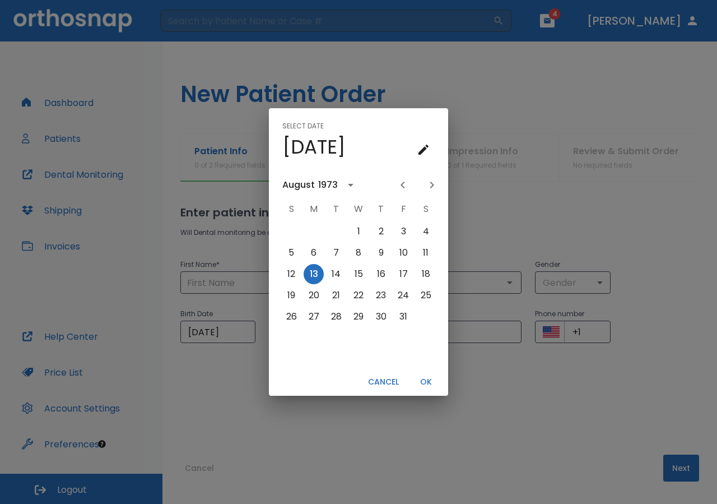
scroll to position [629, 0]
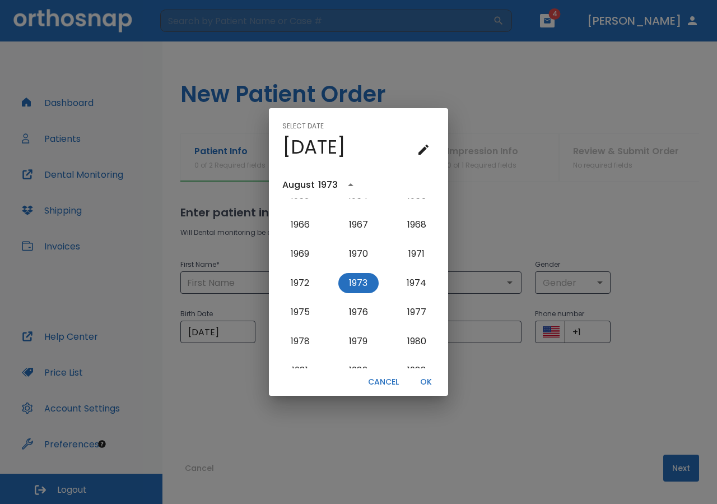
click at [293, 184] on div "August" at bounding box center [298, 184] width 32 height 13
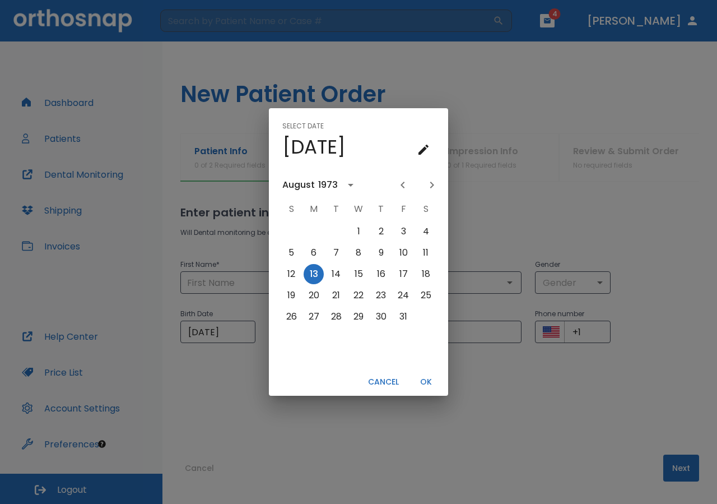
scroll to position [0, 0]
click at [406, 184] on icon "Previous month" at bounding box center [402, 184] width 13 height 13
click at [434, 187] on icon "Next month" at bounding box center [431, 184] width 13 height 13
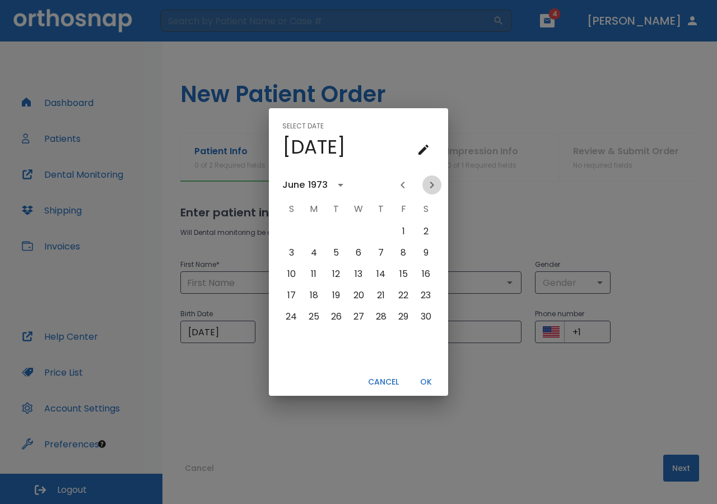
click at [434, 187] on icon "Next month" at bounding box center [431, 184] width 13 height 13
click at [434, 186] on icon "Next month" at bounding box center [431, 184] width 13 height 13
click at [425, 379] on button "OK" at bounding box center [426, 382] width 36 height 18
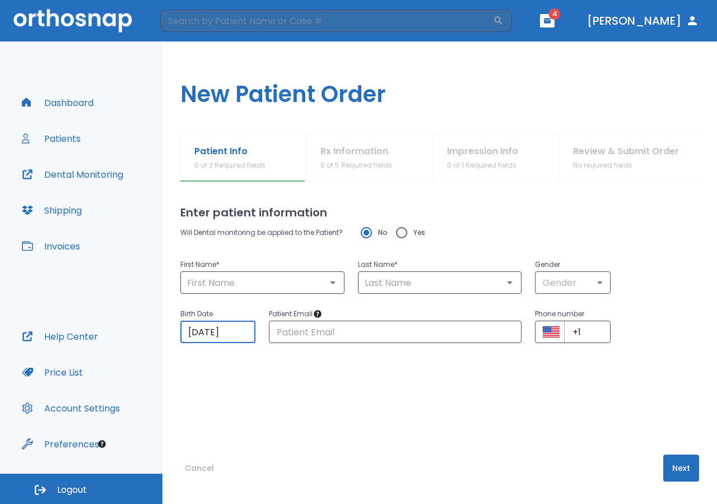
click at [199, 331] on input "[DATE]" at bounding box center [217, 332] width 75 height 22
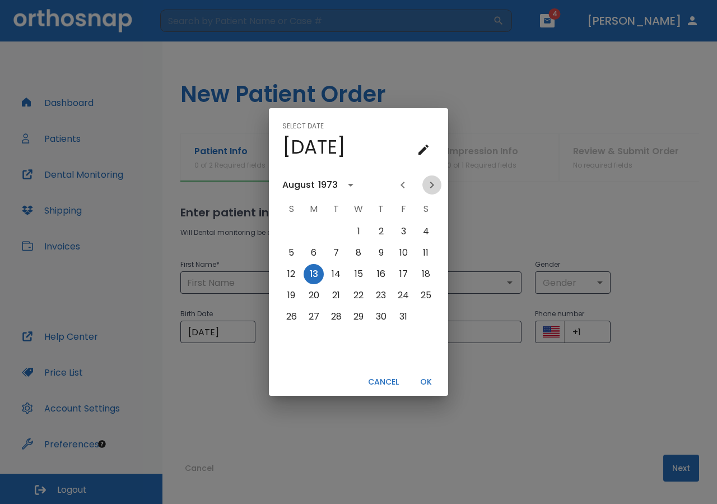
click at [433, 187] on icon "Next month" at bounding box center [431, 184] width 13 height 13
click at [426, 252] on button "13" at bounding box center [426, 253] width 20 height 20
type input "[DATE]"
click at [424, 380] on button "OK" at bounding box center [426, 382] width 36 height 18
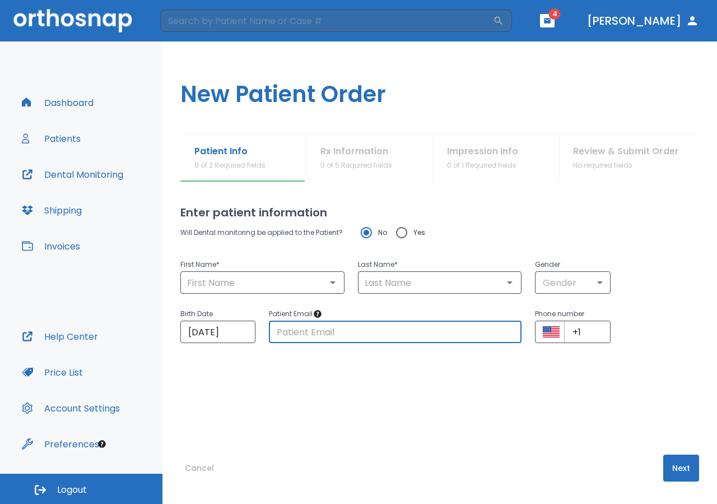
paste input "[EMAIL_ADDRESS][DOMAIN_NAME]"
type input "[EMAIL_ADDRESS][DOMAIN_NAME]"
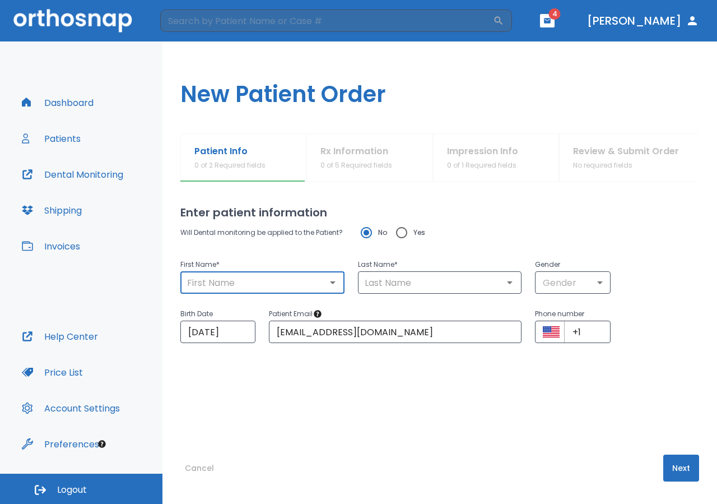
click at [280, 283] on input "text" at bounding box center [262, 283] width 157 height 16
click at [243, 308] on li "[PERSON_NAME]" at bounding box center [260, 308] width 161 height 20
type input "ARICIDES"
type input "[PERSON_NAME]"
type input "1"
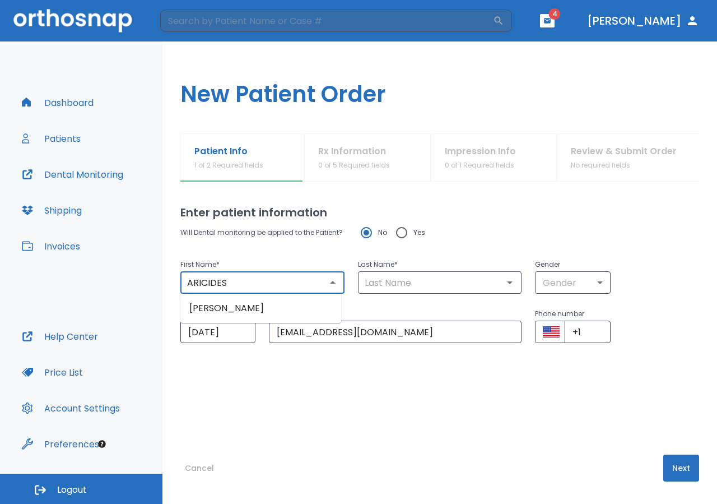
type input "[DATE]"
type input "[PHONE_NUMBER]"
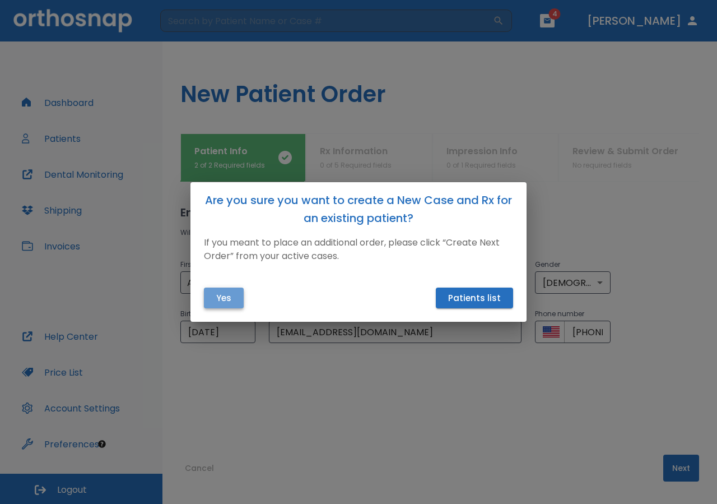
click at [240, 301] on button "Yes" at bounding box center [224, 297] width 40 height 21
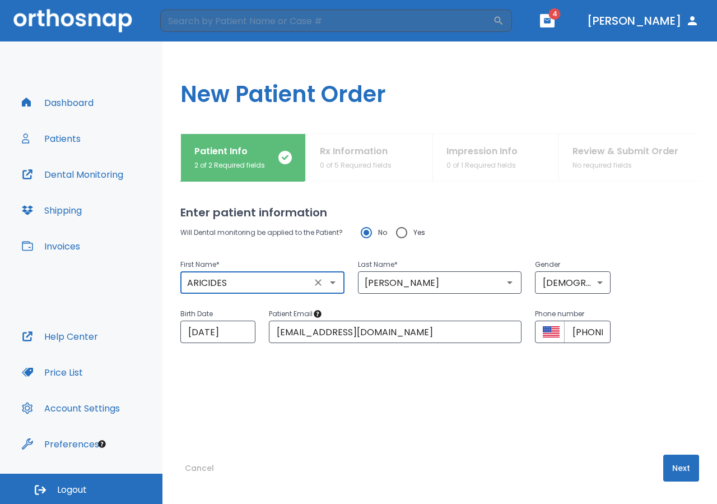
click at [405, 235] on input "Yes" at bounding box center [402, 233] width 24 height 24
radio input "true"
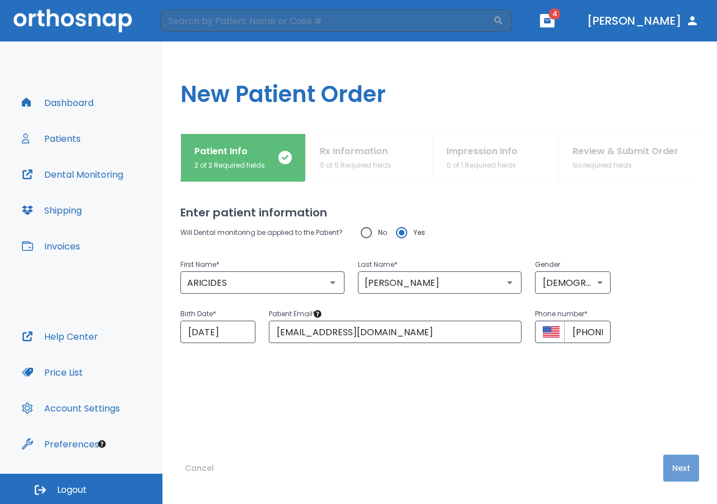
click at [670, 471] on button "Next" at bounding box center [681, 467] width 36 height 27
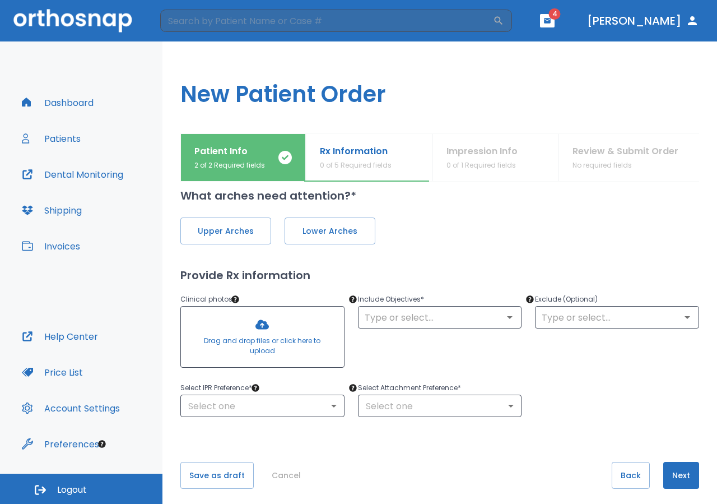
scroll to position [24, 0]
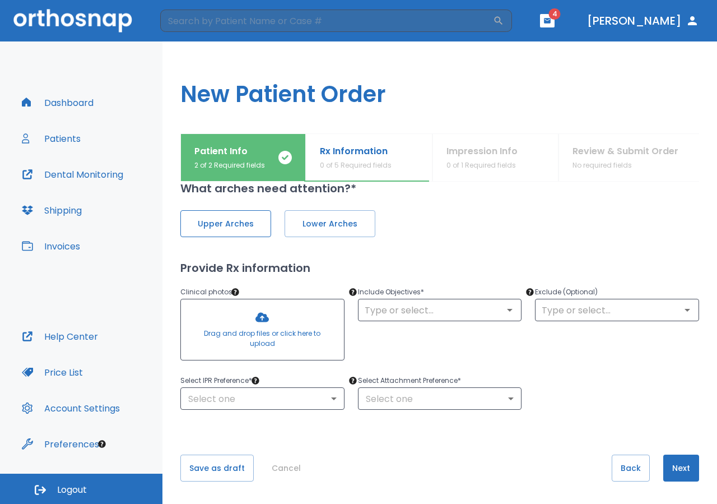
click at [258, 231] on button "Upper Arches" at bounding box center [225, 223] width 91 height 27
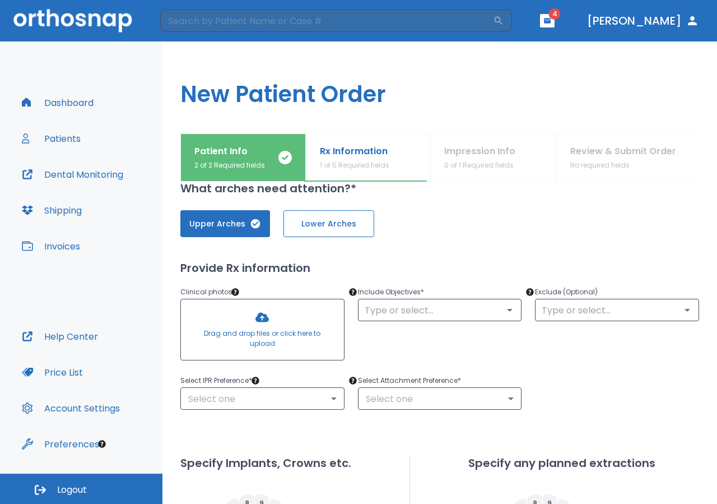
click at [319, 230] on button "Lower Arches" at bounding box center [329, 223] width 91 height 27
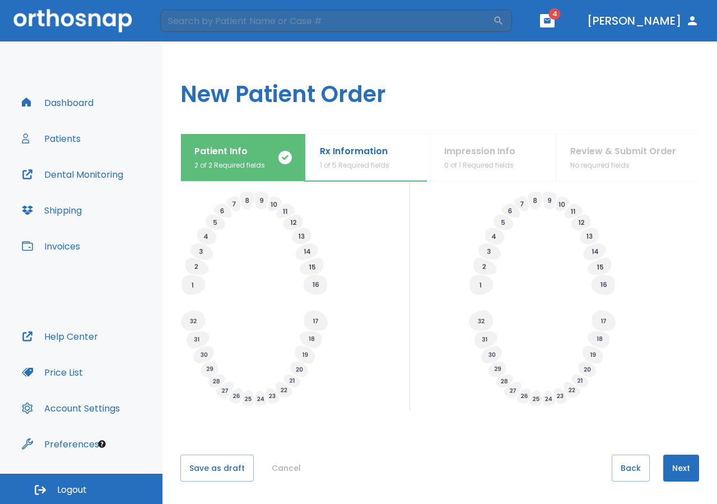
scroll to position [0, 0]
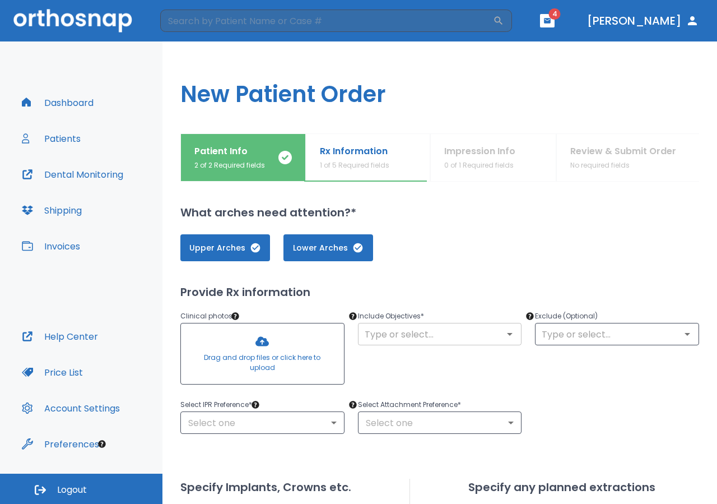
click at [503, 339] on icon "Open" at bounding box center [509, 333] width 13 height 13
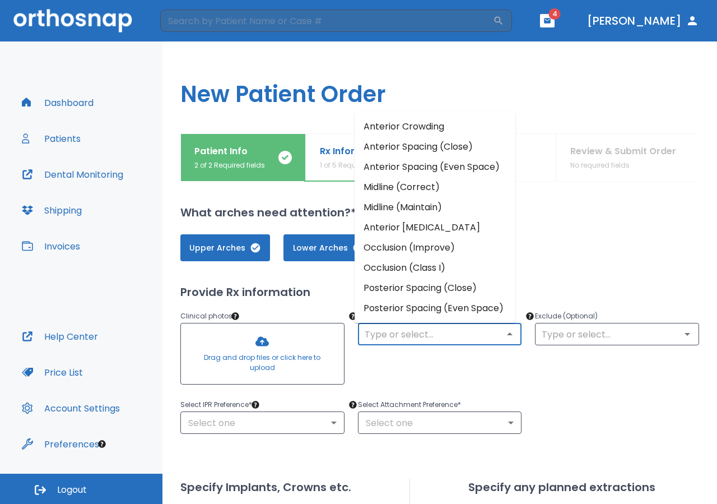
click at [424, 151] on li "Anterior Spacing (Close)" at bounding box center [435, 147] width 161 height 20
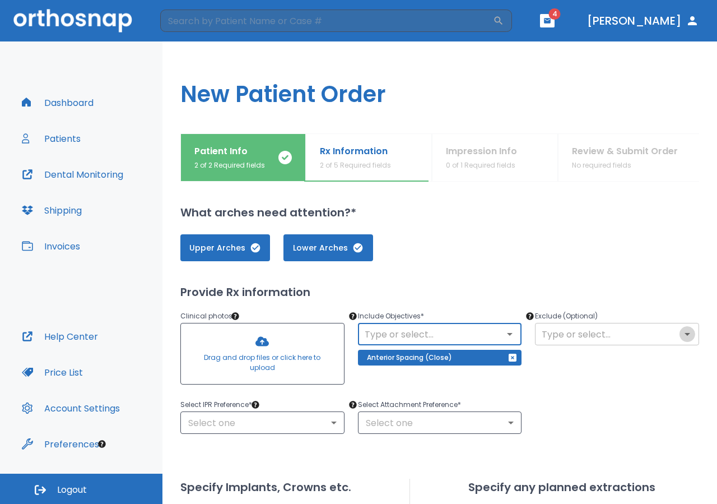
click at [681, 334] on icon "Open" at bounding box center [687, 333] width 13 height 13
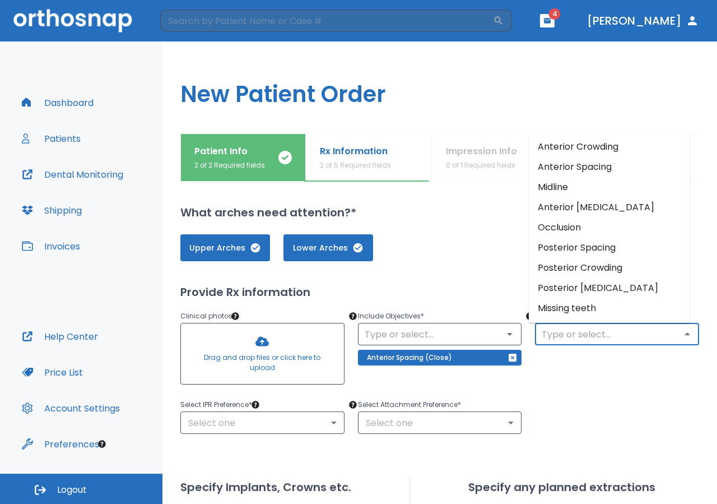
click at [609, 151] on li "Anterior Crowding" at bounding box center [609, 147] width 161 height 20
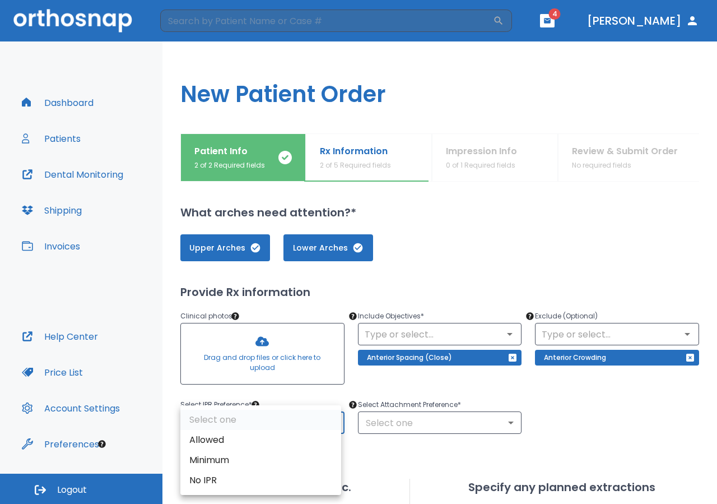
click at [328, 424] on body "​ 4 [PERSON_NAME] Dashboard Patients Dental Monitoring Shipping Invoices Help C…" at bounding box center [358, 252] width 717 height 504
click at [300, 438] on li "Allowed" at bounding box center [260, 440] width 161 height 20
type input "1"
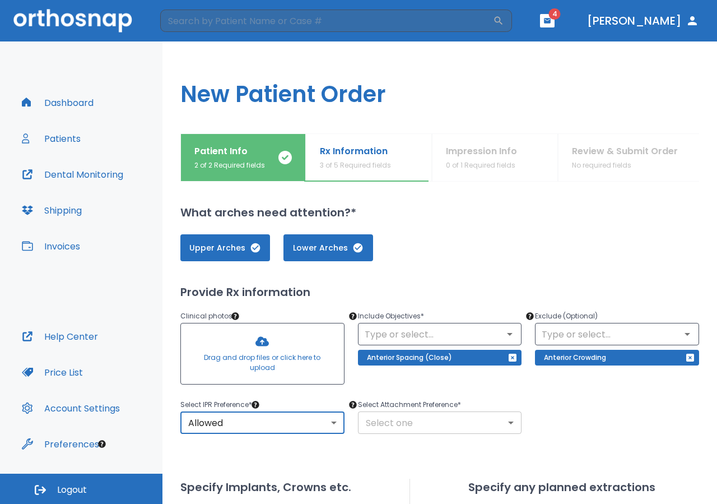
click at [504, 421] on body "​ 4 [PERSON_NAME] Dashboard Patients Dental Monitoring Shipping Invoices Help C…" at bounding box center [358, 252] width 717 height 504
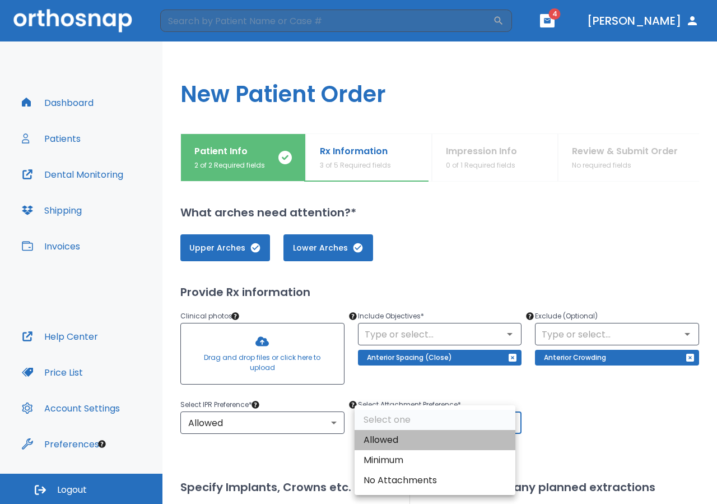
click at [457, 436] on li "Allowed" at bounding box center [435, 440] width 161 height 20
type input "1"
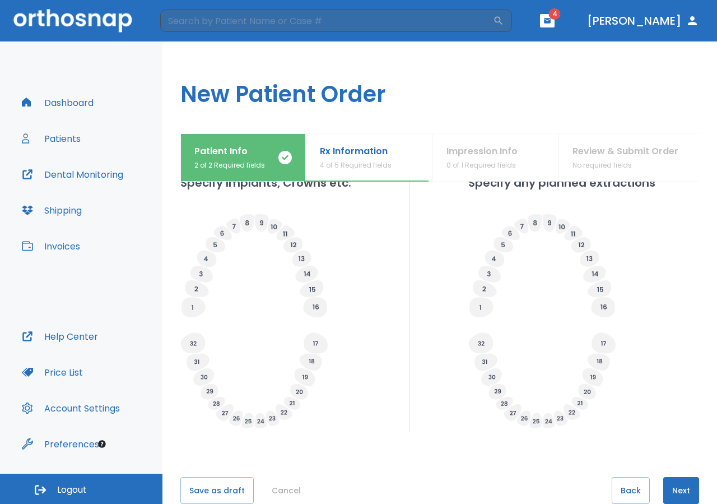
scroll to position [327, 0]
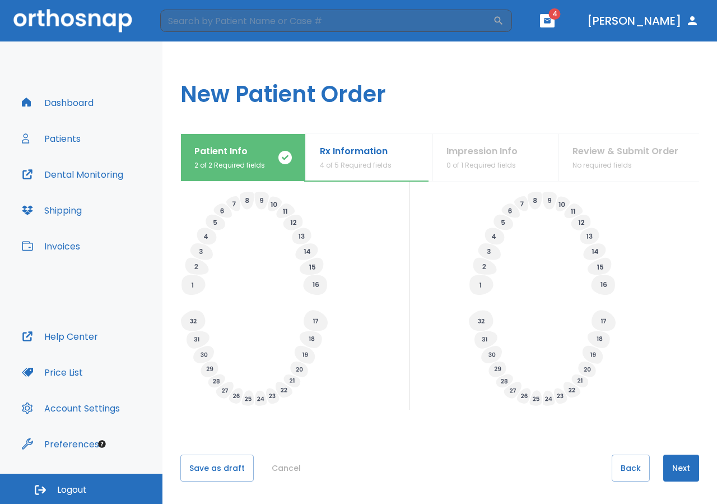
click at [670, 474] on button "Next" at bounding box center [681, 467] width 36 height 27
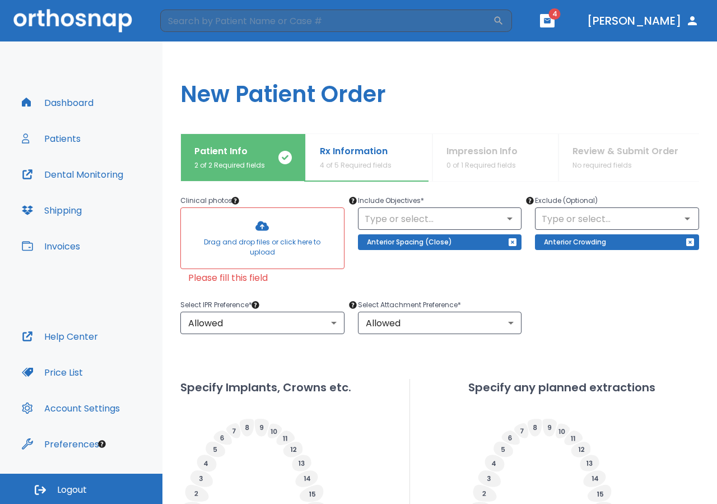
scroll to position [114, 0]
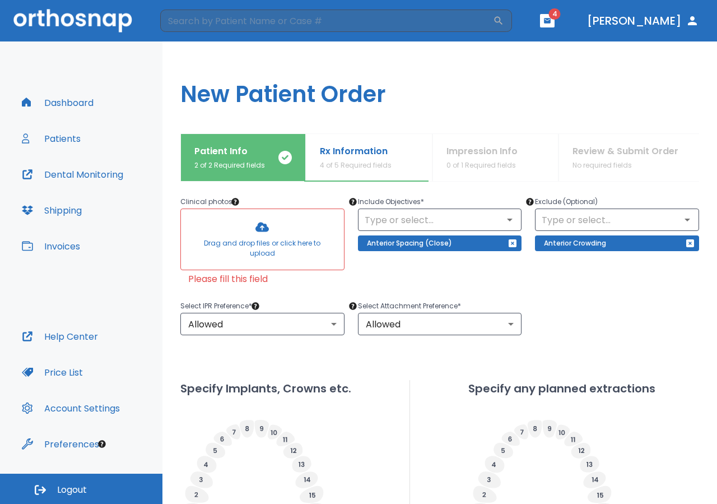
click at [242, 238] on div at bounding box center [262, 239] width 163 height 61
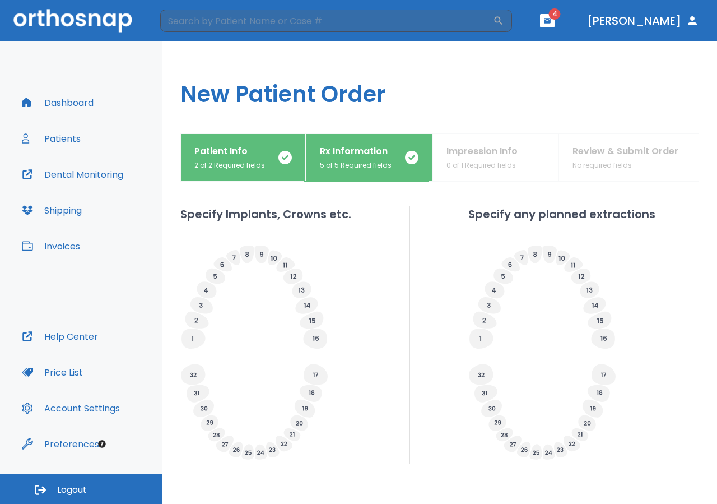
scroll to position [363, 0]
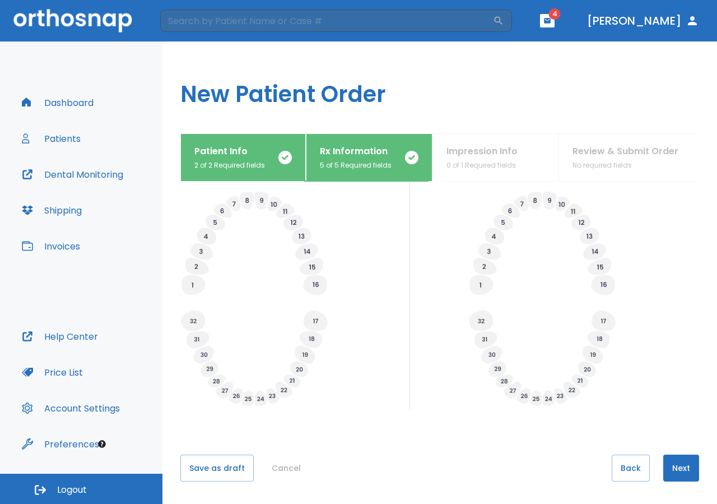
click at [679, 472] on button "Next" at bounding box center [681, 467] width 36 height 27
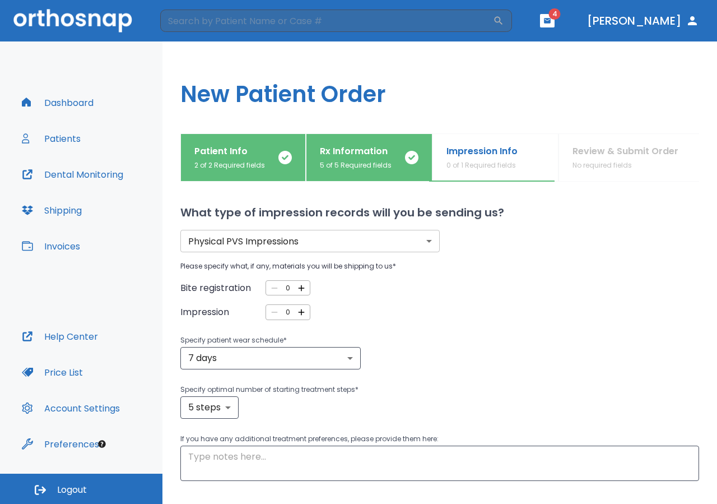
scroll to position [71, 0]
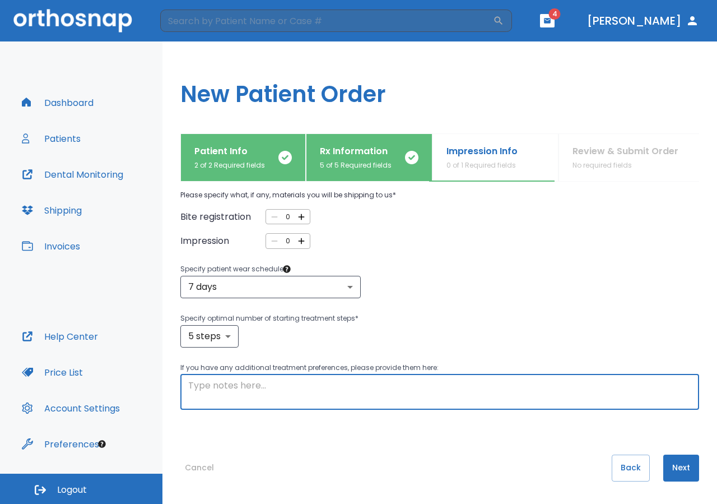
click at [373, 398] on textarea at bounding box center [439, 392] width 503 height 26
type textarea "i need shipping label for this pt"
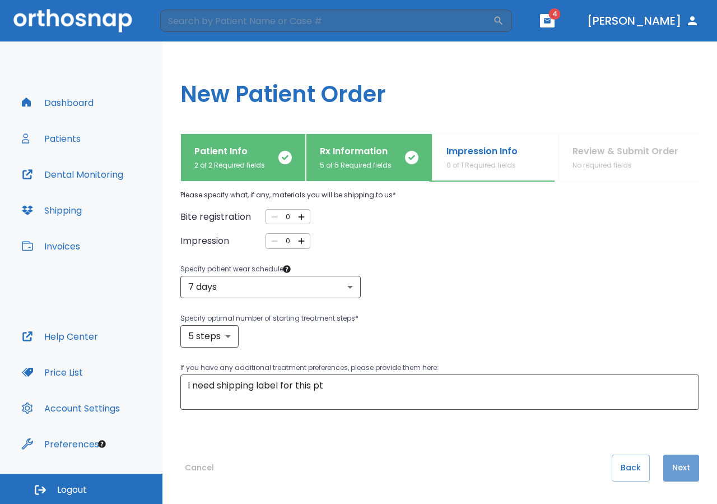
click at [668, 470] on button "Next" at bounding box center [681, 467] width 36 height 27
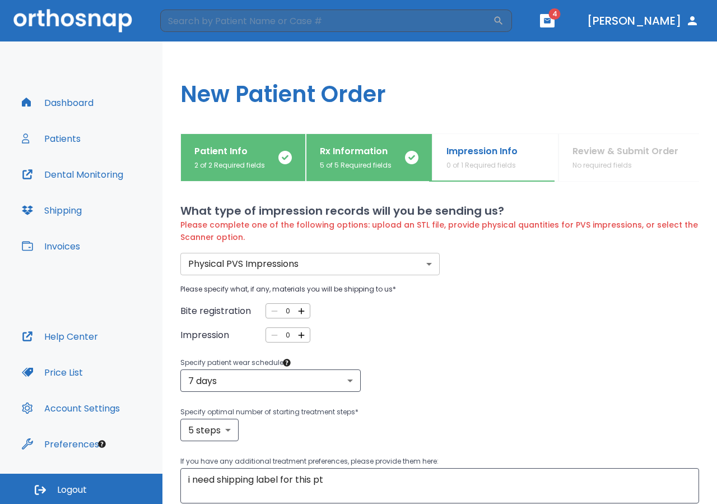
scroll to position [0, 0]
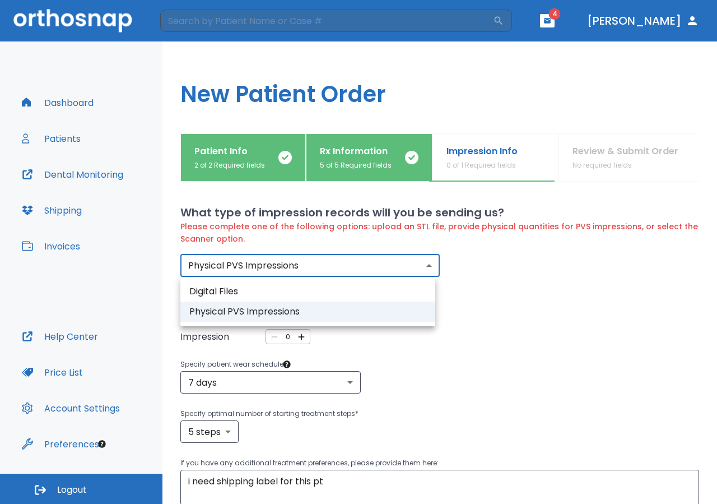
click at [424, 266] on body "​ 4 [PERSON_NAME] Dashboard Patients Dental Monitoring Shipping Invoices Help C…" at bounding box center [358, 252] width 717 height 504
click at [370, 311] on li "Physical PVS Impressions" at bounding box center [307, 311] width 255 height 20
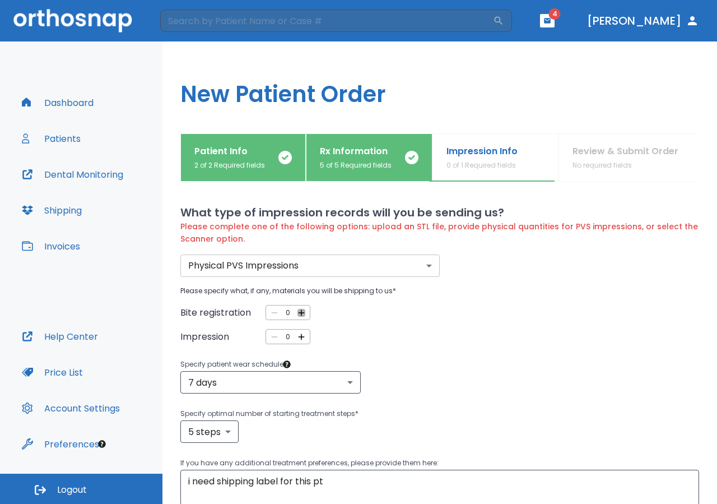
click at [300, 310] on icon "button" at bounding box center [301, 313] width 10 height 10
type input "1"
click at [298, 335] on icon "button" at bounding box center [301, 337] width 10 height 10
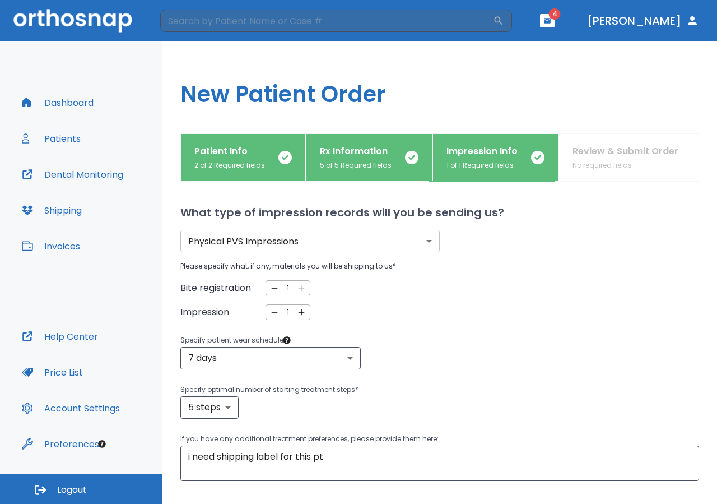
type input "1"
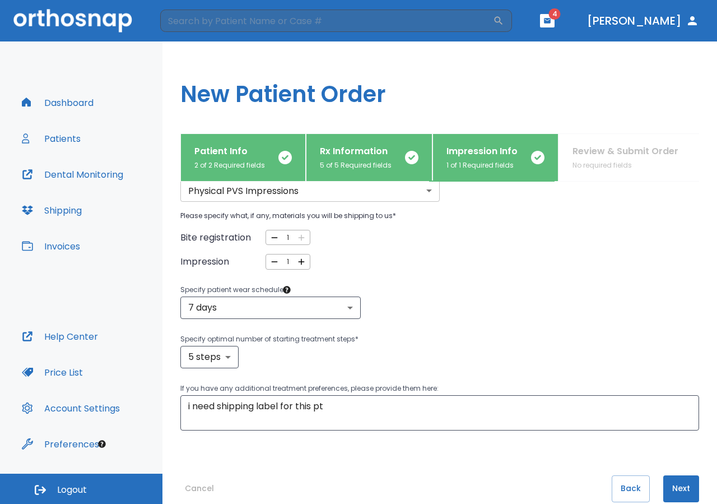
scroll to position [71, 0]
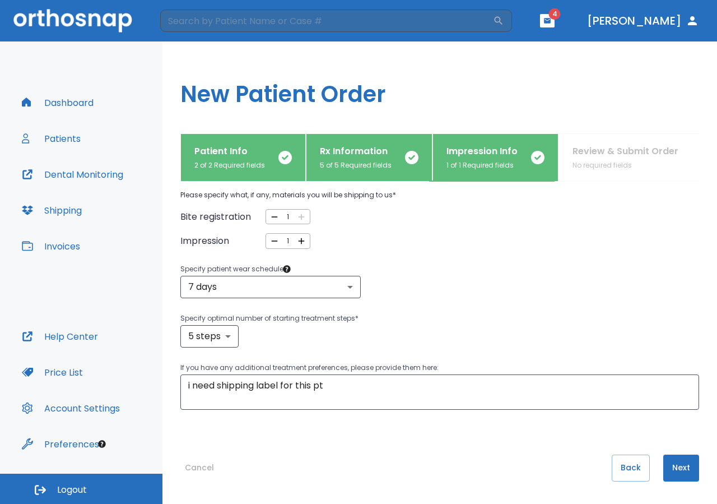
click at [677, 466] on button "Next" at bounding box center [681, 467] width 36 height 27
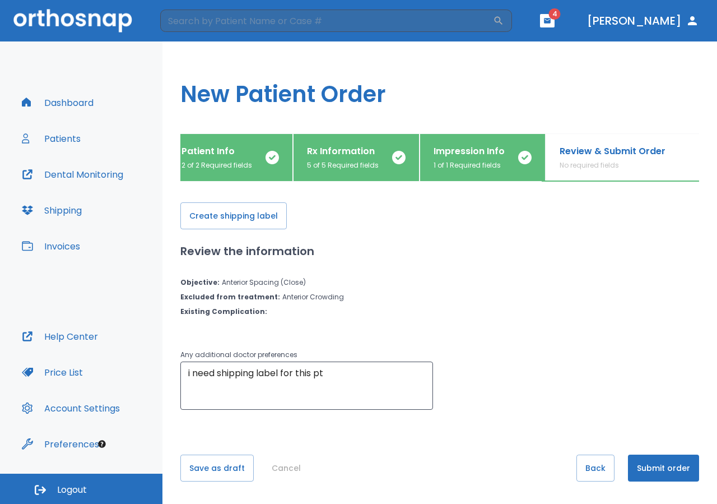
scroll to position [0, 15]
click at [217, 216] on button "Create shipping label" at bounding box center [233, 215] width 106 height 27
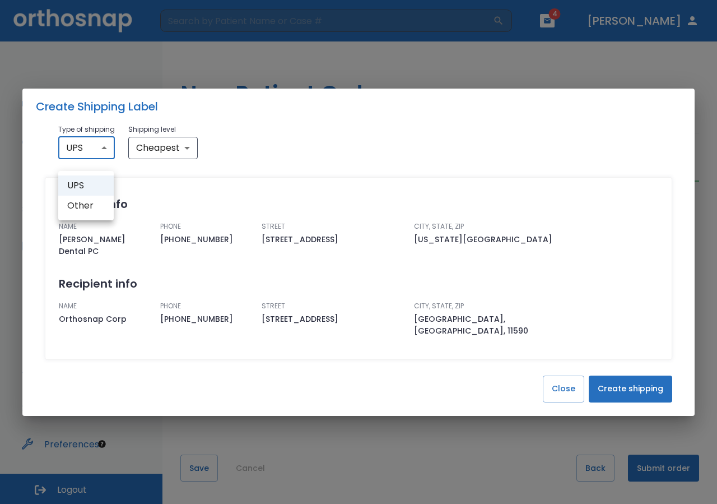
click at [75, 160] on body "​ 4 [PERSON_NAME] Dashboard Patients Dental Monitoring Shipping Invoices Help C…" at bounding box center [358, 252] width 717 height 504
click at [92, 185] on li "UPS" at bounding box center [85, 185] width 55 height 20
click at [616, 380] on button "Create shipping" at bounding box center [630, 388] width 83 height 27
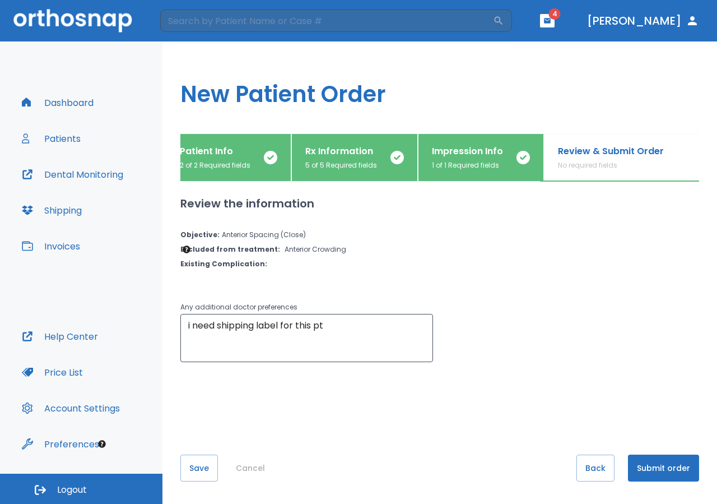
scroll to position [0, 0]
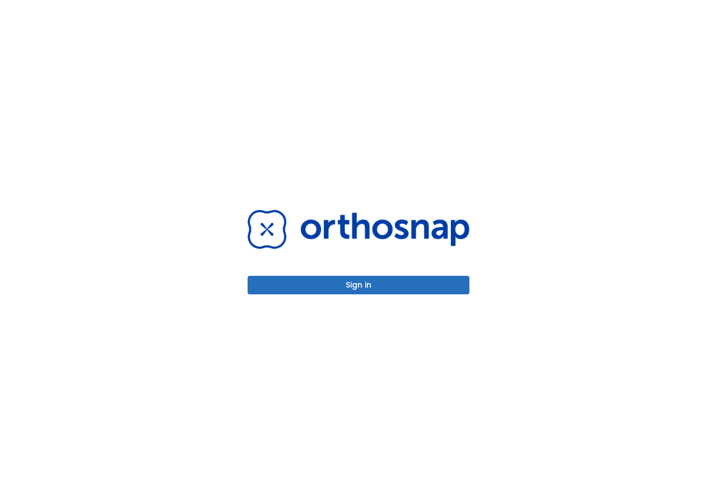
click at [324, 285] on button "Sign in" at bounding box center [359, 285] width 222 height 18
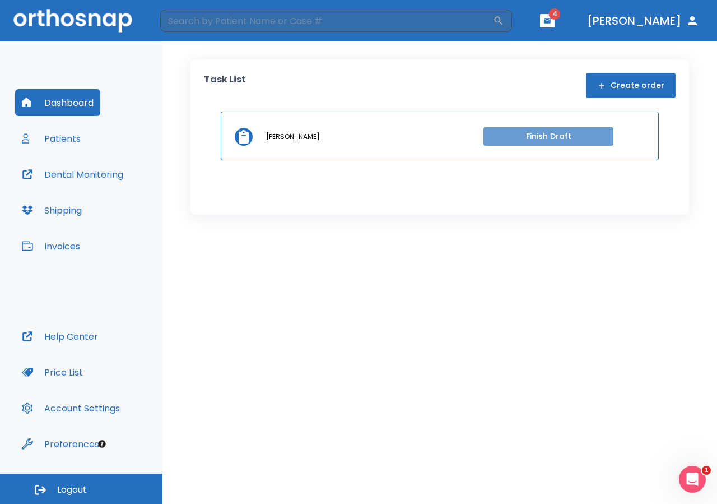
click at [544, 138] on button "Finish Draft" at bounding box center [549, 136] width 130 height 18
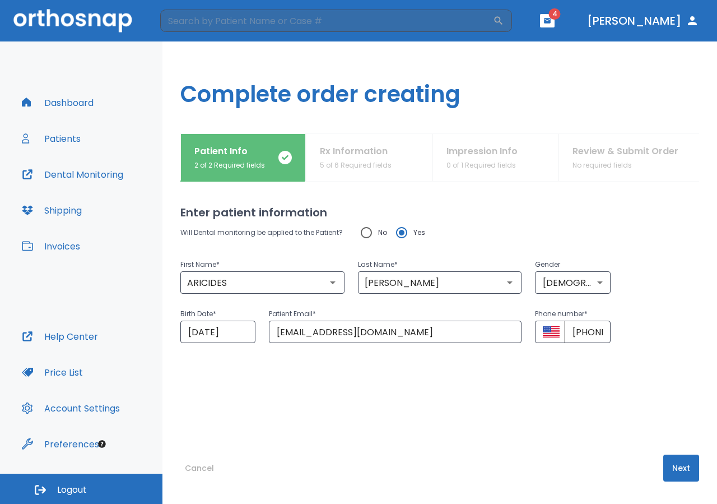
type input "ARICIDES"
type input "MEDINA"
type input "1"
type input "[DATE]"
type input "[EMAIL_ADDRESS][DOMAIN_NAME]"
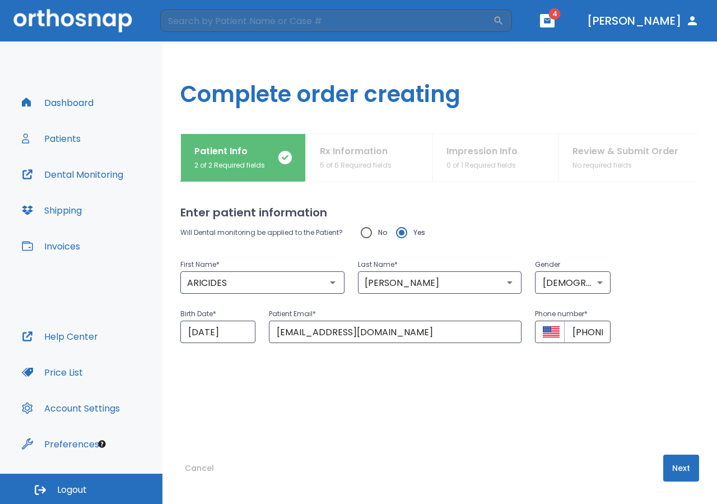
type input "[PHONE_NUMBER]"
radio input "false"
radio input "true"
click at [66, 140] on button "Patients" at bounding box center [51, 138] width 72 height 27
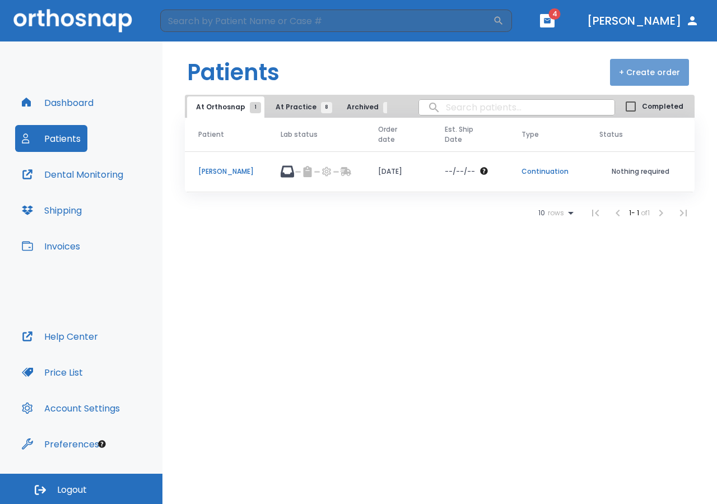
click at [668, 68] on button "+ Create order" at bounding box center [649, 72] width 79 height 27
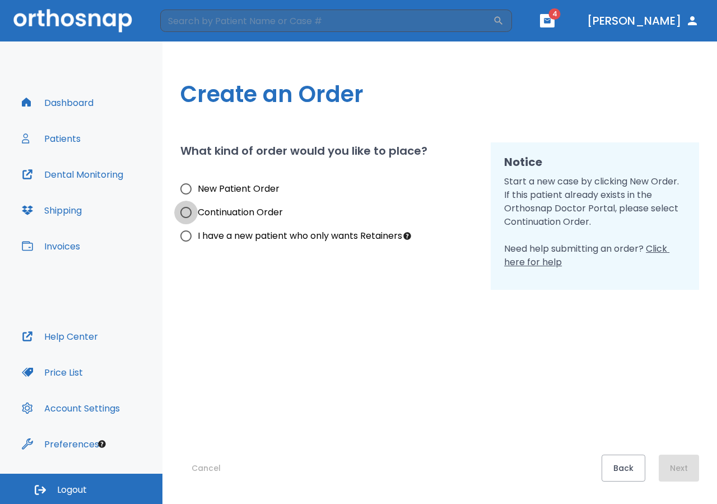
click at [193, 212] on input "Continuation Order" at bounding box center [186, 213] width 24 height 24
radio input "true"
click at [680, 468] on button "Next" at bounding box center [679, 467] width 40 height 27
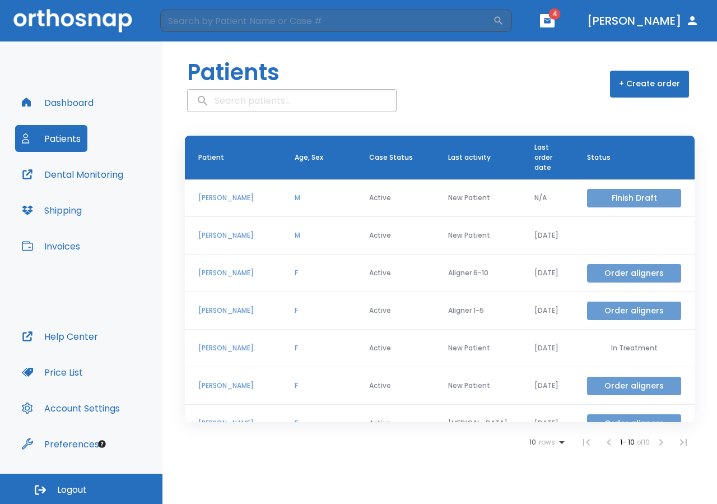
click at [592, 192] on button "Finish Draft" at bounding box center [634, 198] width 94 height 18
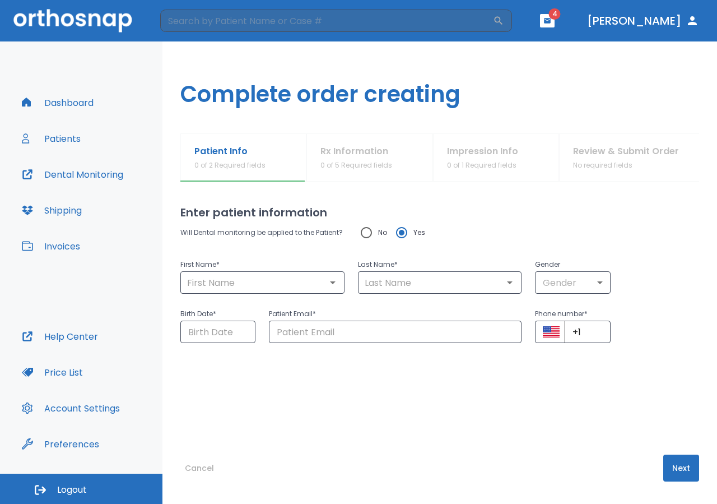
type input "ARICIDES"
type input "[PERSON_NAME]"
type input "1"
type input "[DATE]"
type input "[EMAIL_ADDRESS][DOMAIN_NAME]"
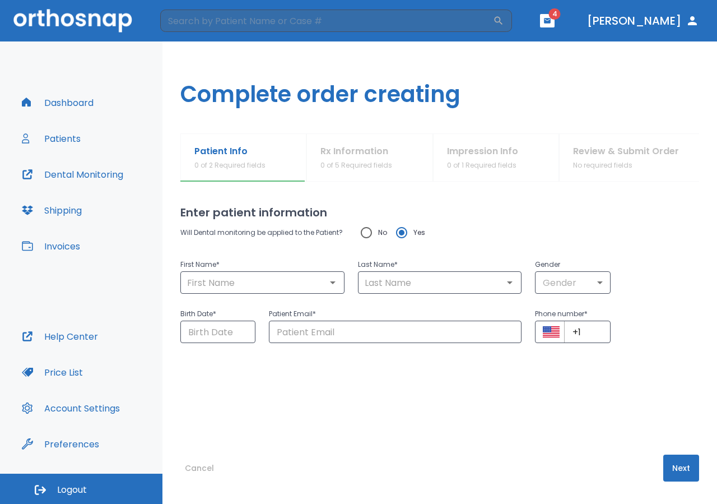
type input "[PHONE_NUMBER]"
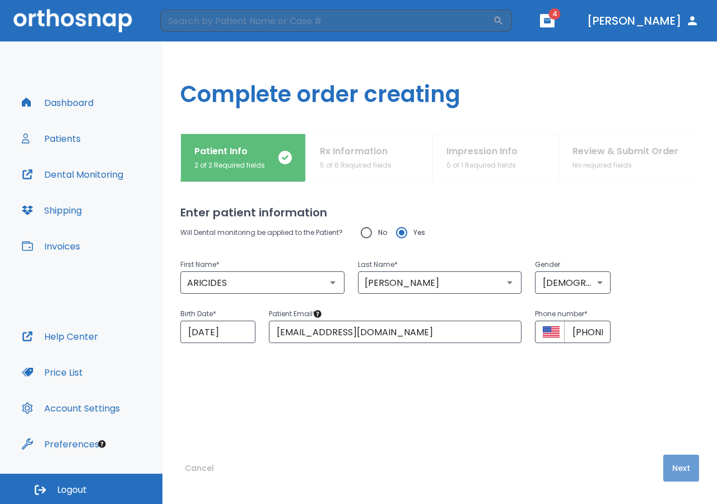
click at [672, 473] on button "Next" at bounding box center [681, 467] width 36 height 27
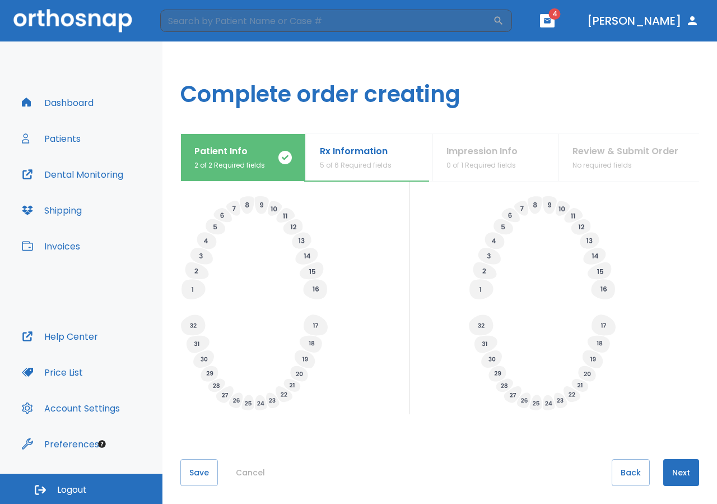
scroll to position [363, 0]
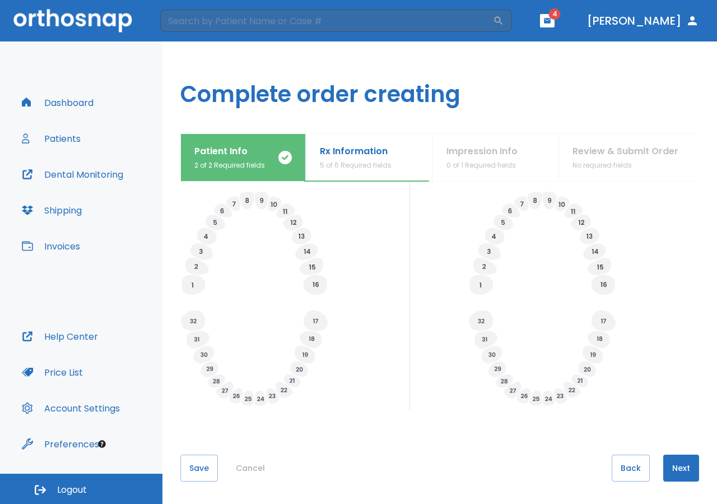
drag, startPoint x: 216, startPoint y: 467, endPoint x: 210, endPoint y: 468, distance: 6.7
click at [211, 468] on button "Save" at bounding box center [199, 467] width 38 height 27
click at [208, 464] on button "Save" at bounding box center [199, 467] width 38 height 27
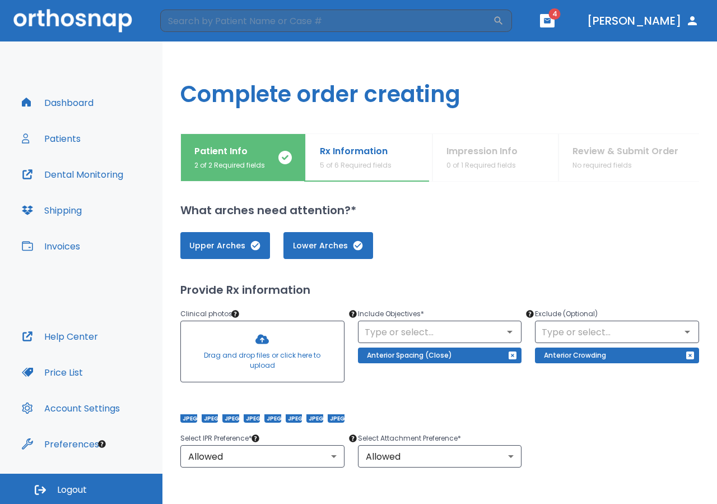
scroll to position [0, 0]
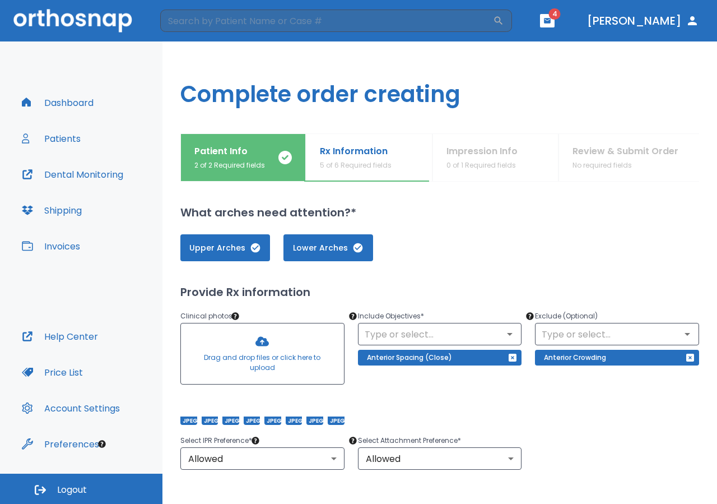
click at [62, 140] on button "Patients" at bounding box center [51, 138] width 72 height 27
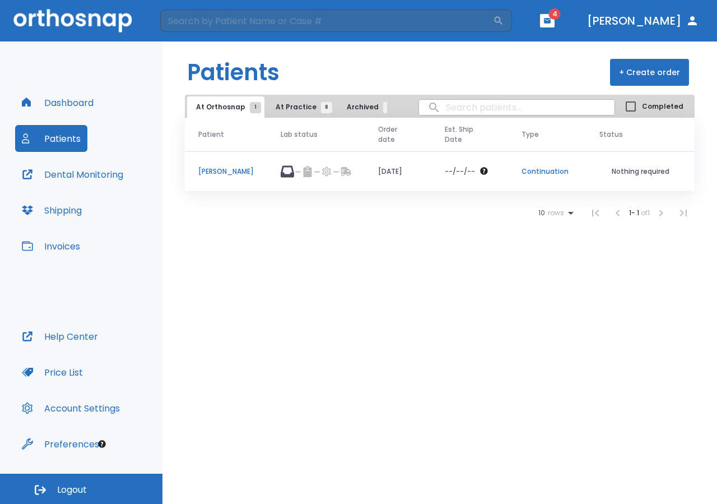
click at [645, 75] on button "+ Create order" at bounding box center [649, 72] width 79 height 27
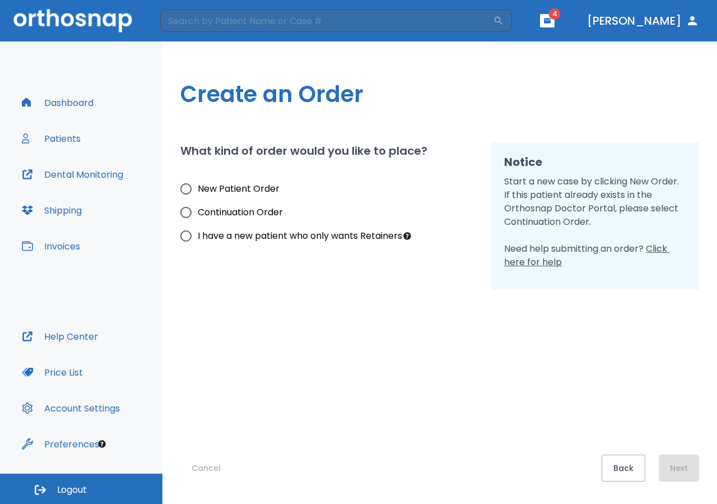
click at [185, 212] on input "Continuation Order" at bounding box center [186, 213] width 24 height 24
radio input "true"
click at [678, 468] on button "Next" at bounding box center [679, 467] width 40 height 27
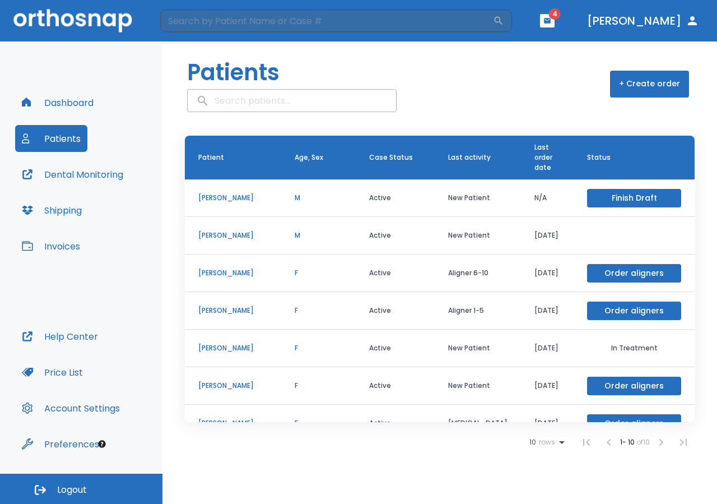
click at [252, 235] on p "[PERSON_NAME]" at bounding box center [232, 235] width 69 height 10
